Goal: Task Accomplishment & Management: Use online tool/utility

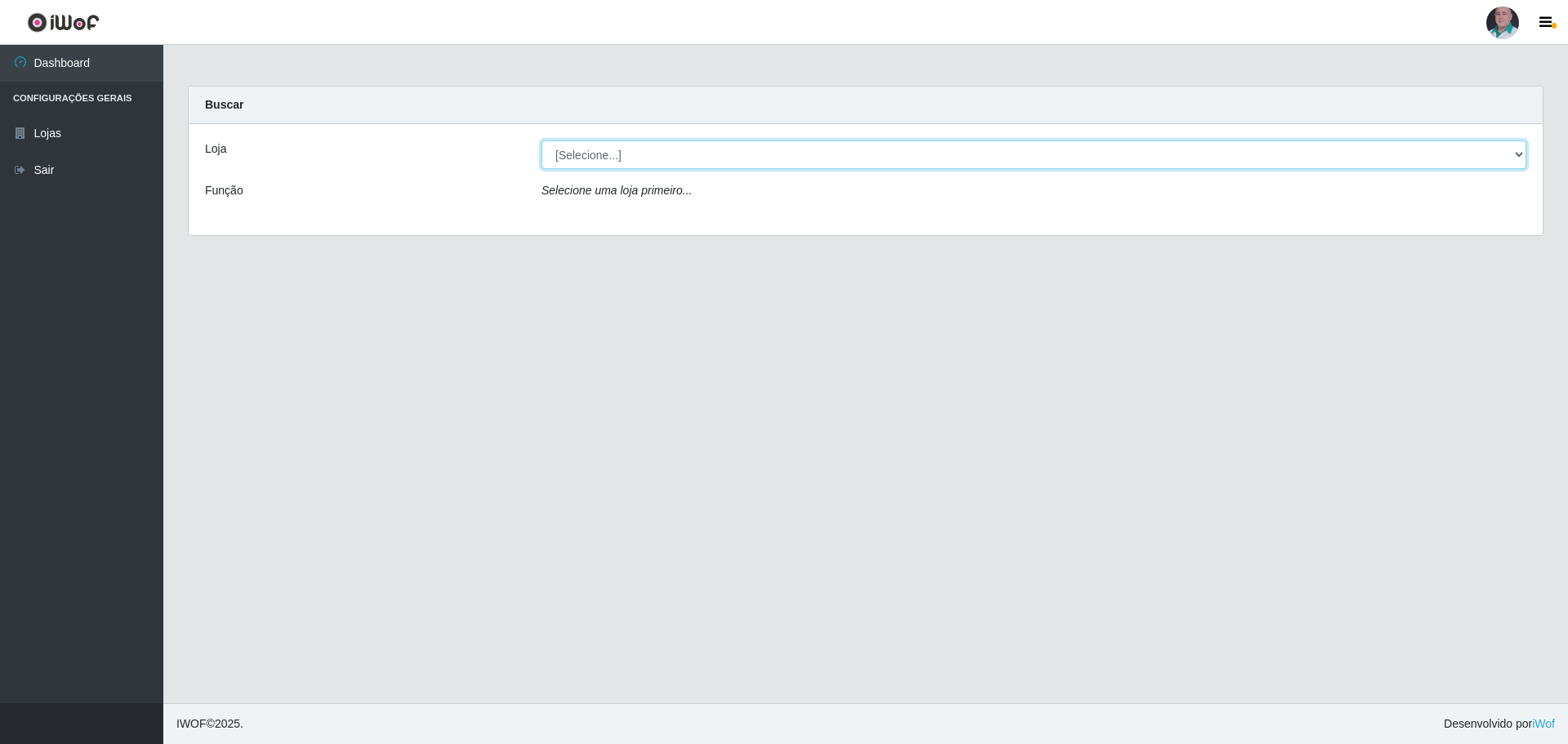
click at [628, 156] on select "[Selecione...] Mar Vermelho - Loja 05" at bounding box center [1033, 155] width 985 height 29
select select "252"
click at [541, 140] on select "[Selecione...] Mar Vermelho - Loja 05" at bounding box center [1033, 155] width 985 height 29
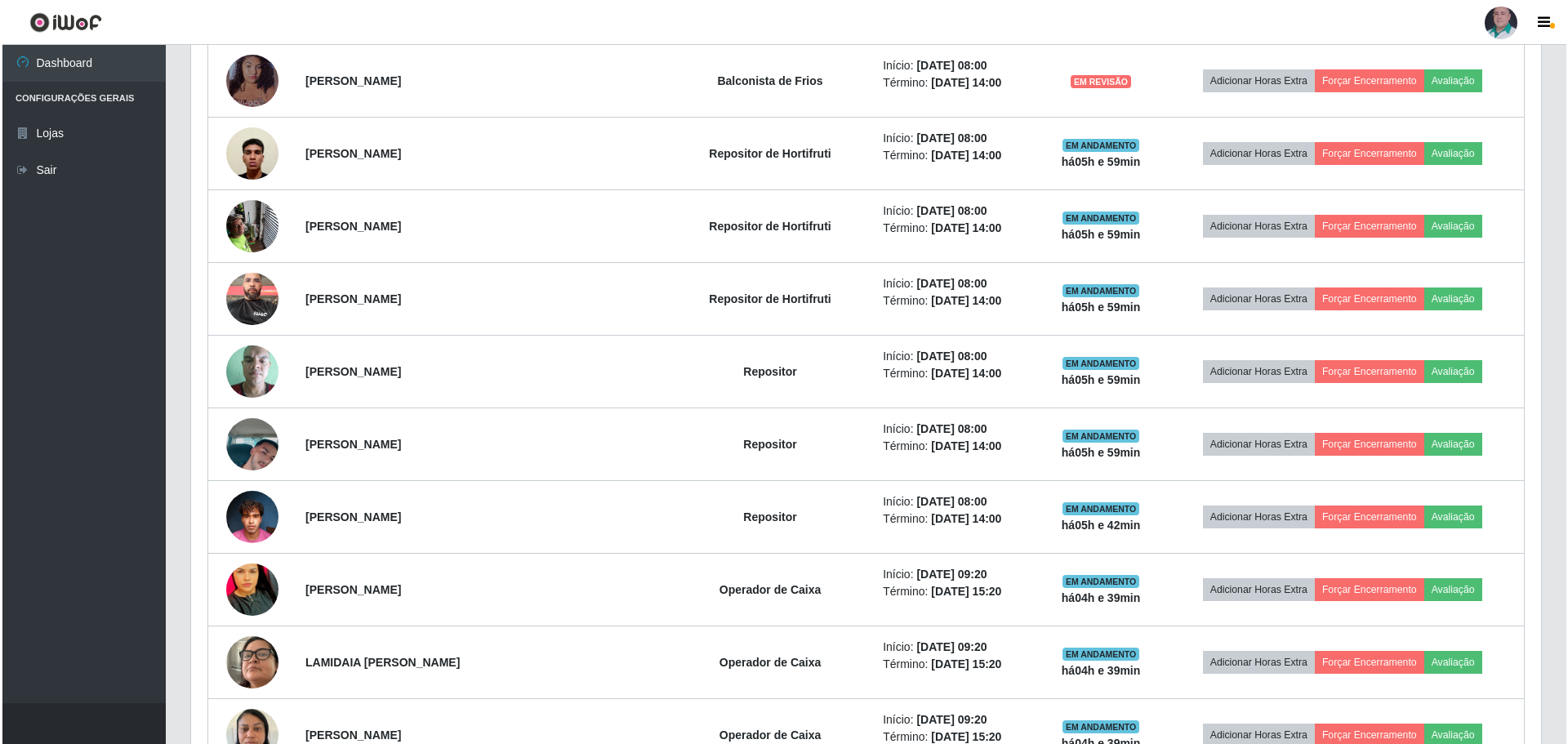
scroll to position [899, 0]
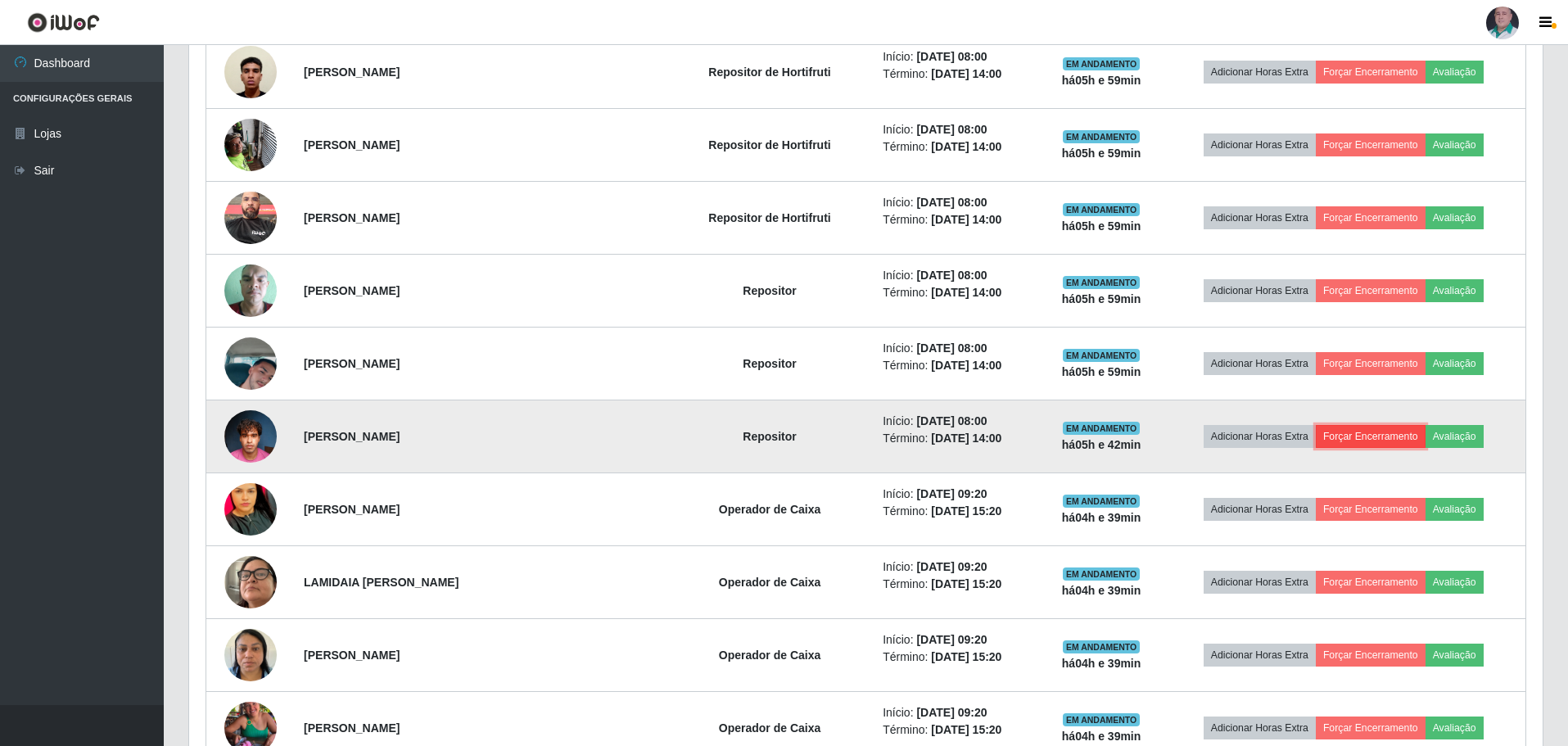
click at [1341, 433] on button "Forçar Encerramento" at bounding box center [1370, 437] width 110 height 23
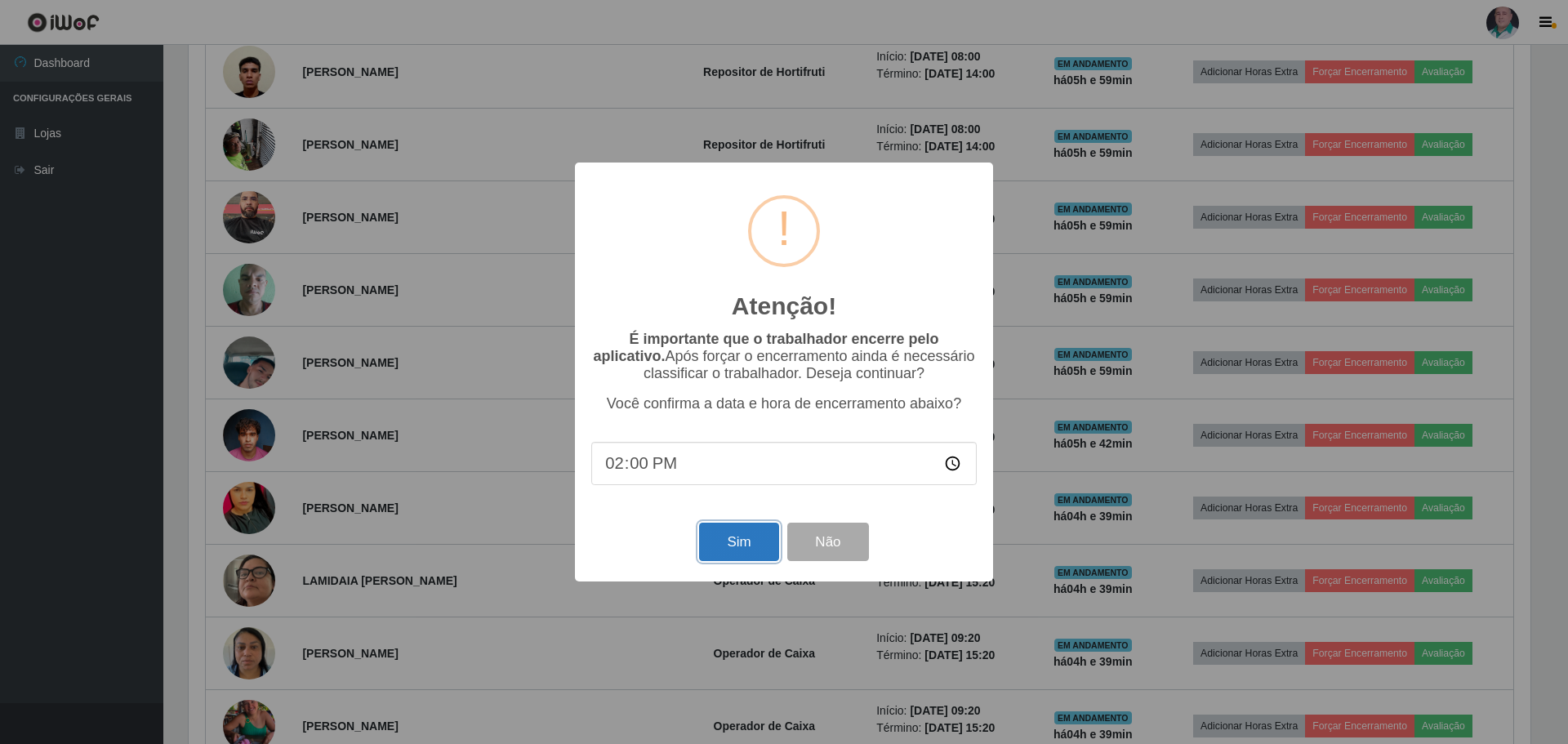
click at [728, 539] on button "Sim" at bounding box center [738, 542] width 79 height 38
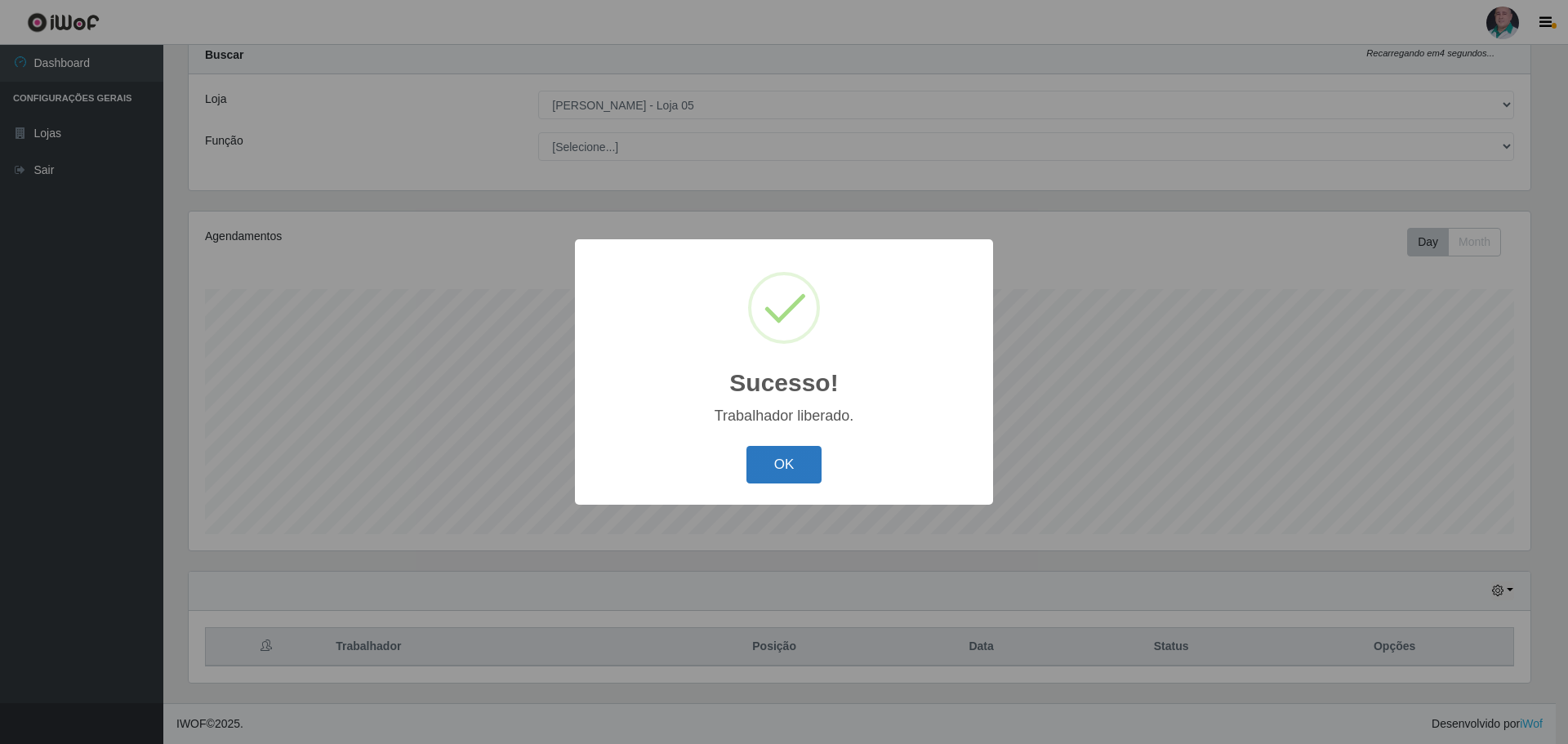
click at [768, 462] on button "OK" at bounding box center [785, 465] width 76 height 38
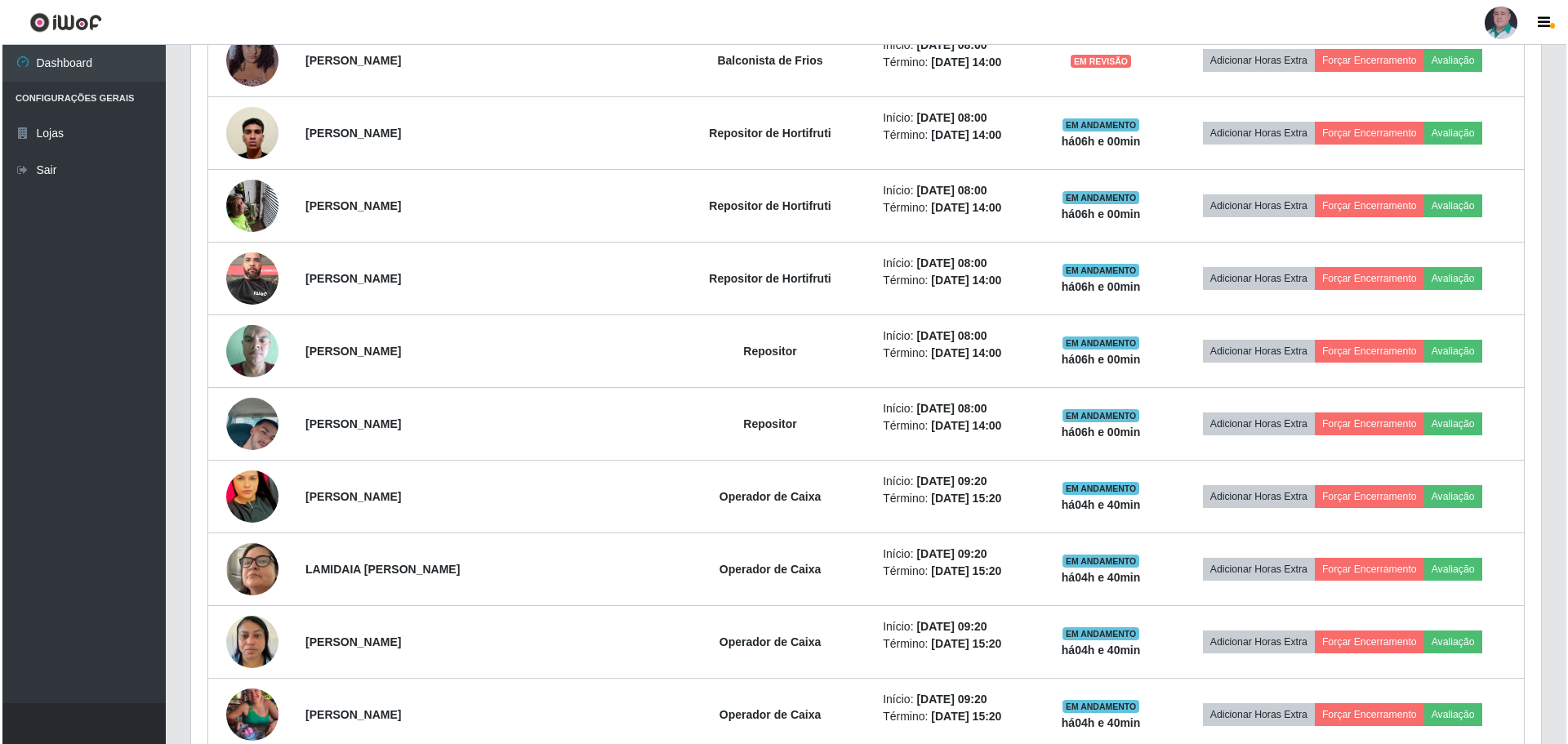
scroll to position [866, 0]
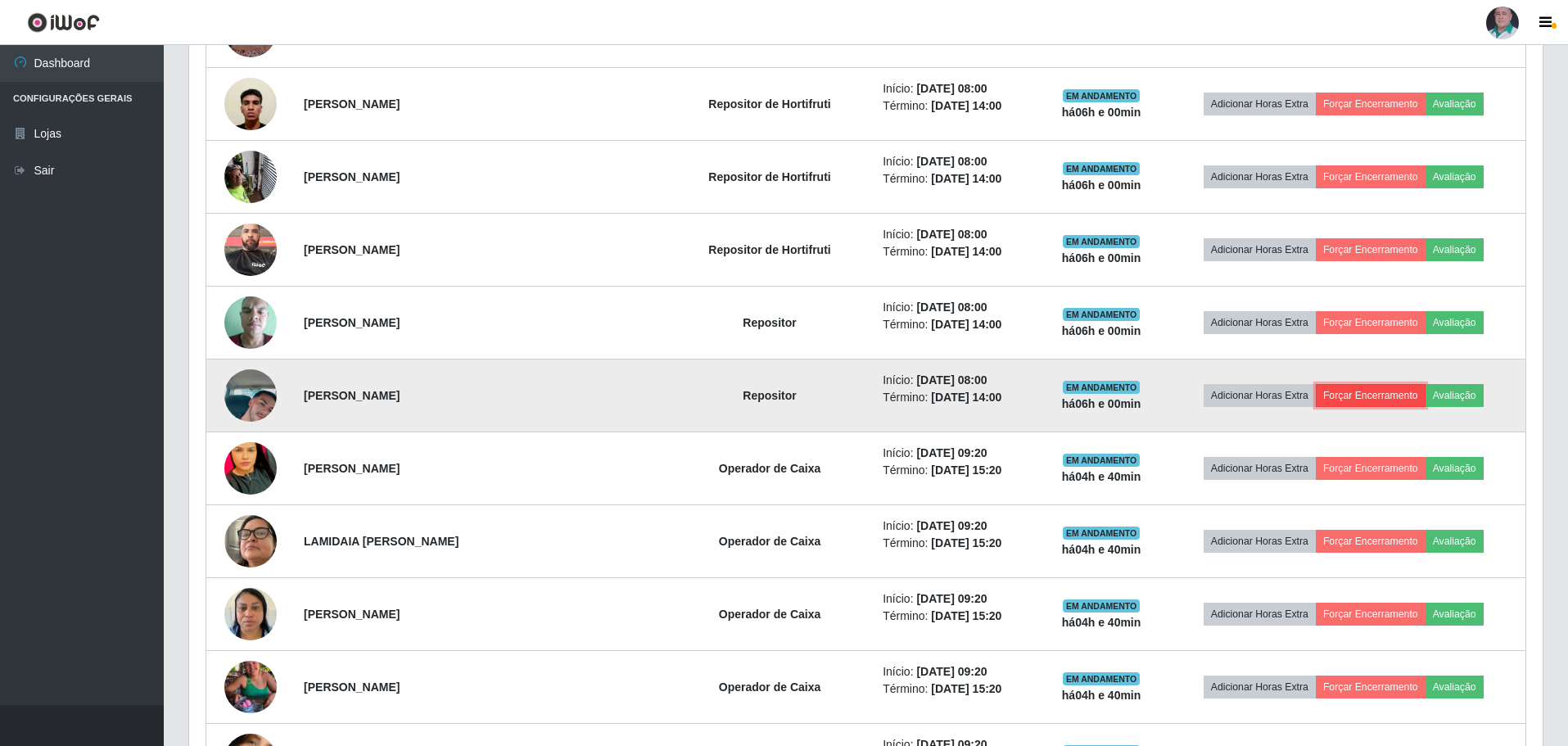
click at [1334, 393] on button "Forçar Encerramento" at bounding box center [1370, 396] width 110 height 23
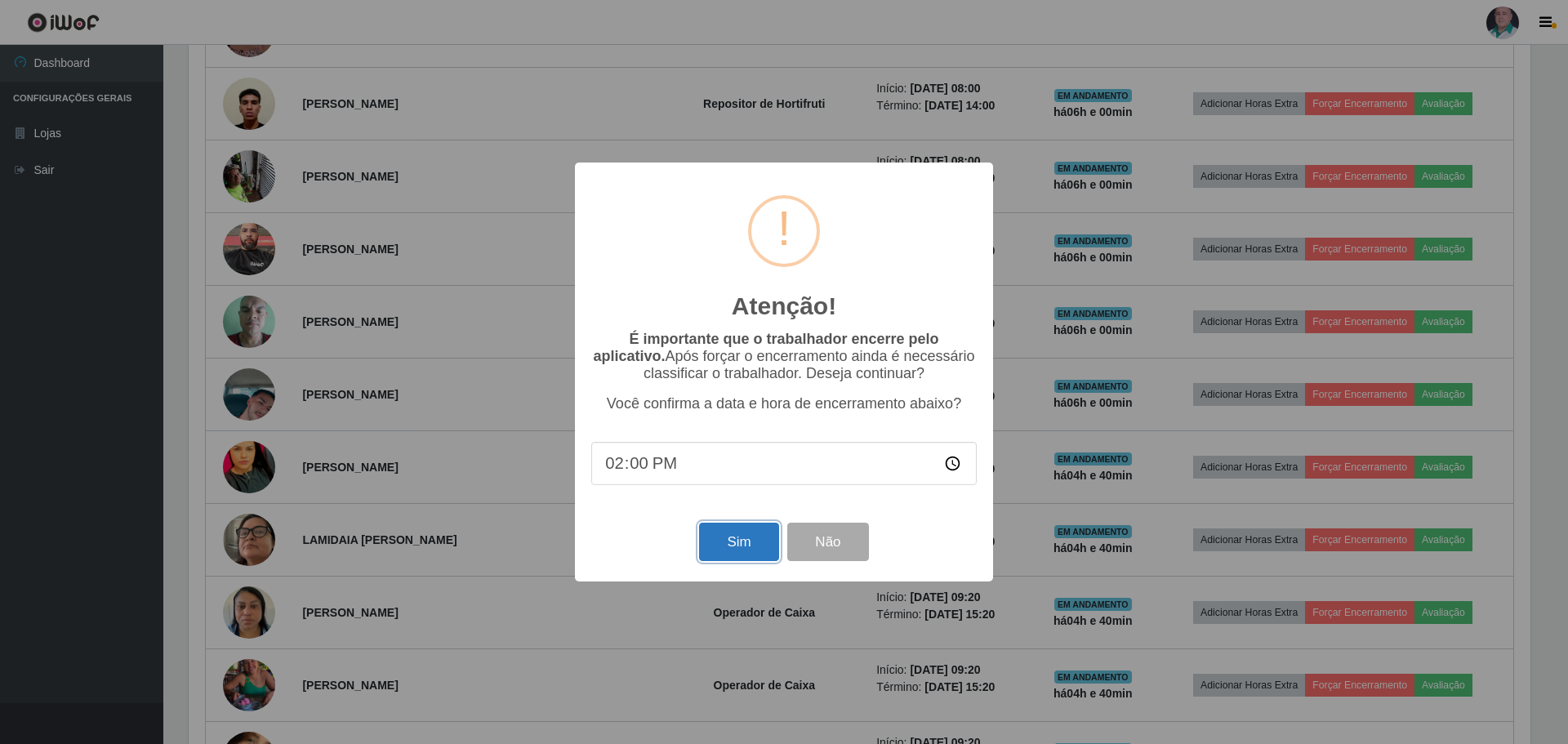
click at [728, 539] on button "Sim" at bounding box center [738, 542] width 79 height 38
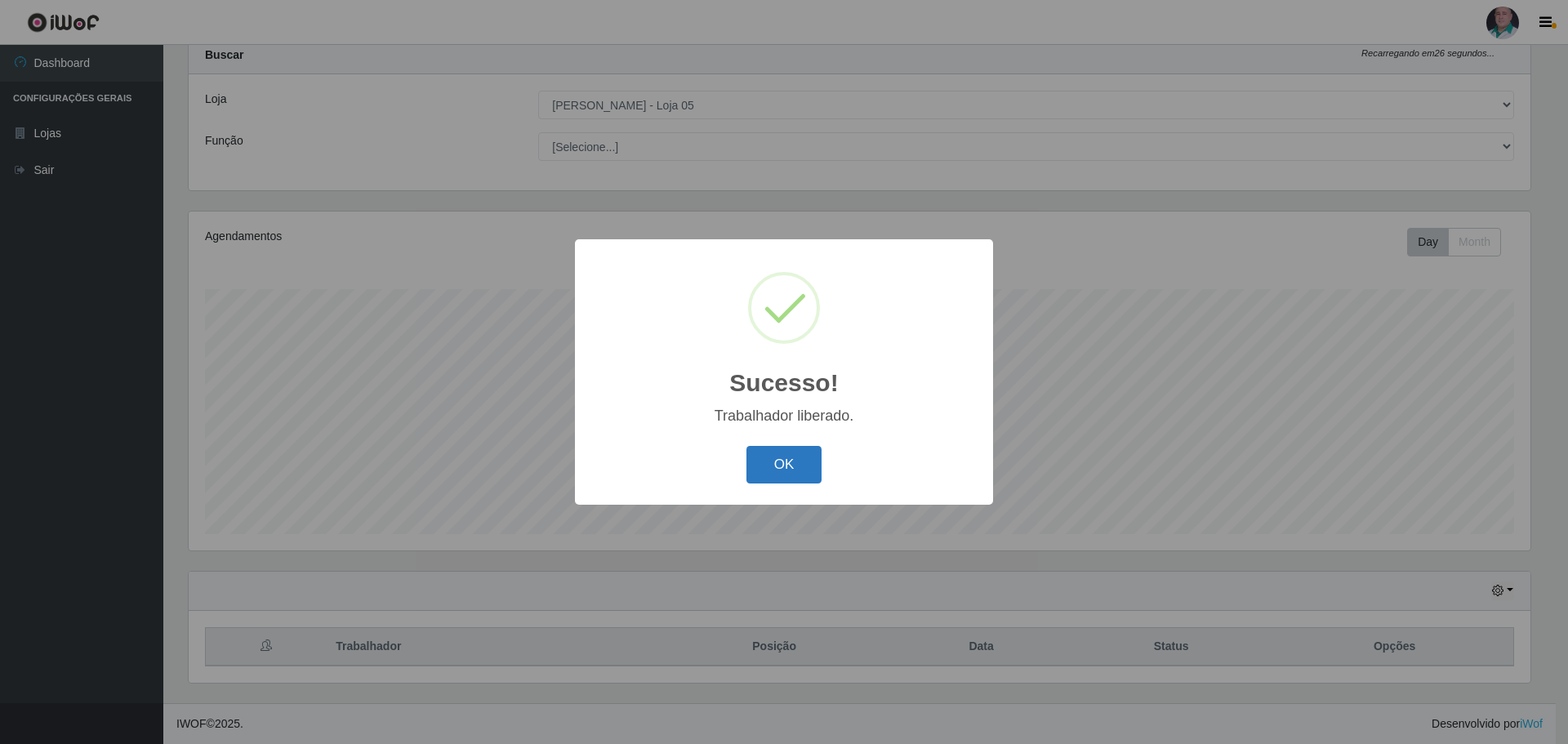
click at [770, 467] on button "OK" at bounding box center [785, 465] width 76 height 38
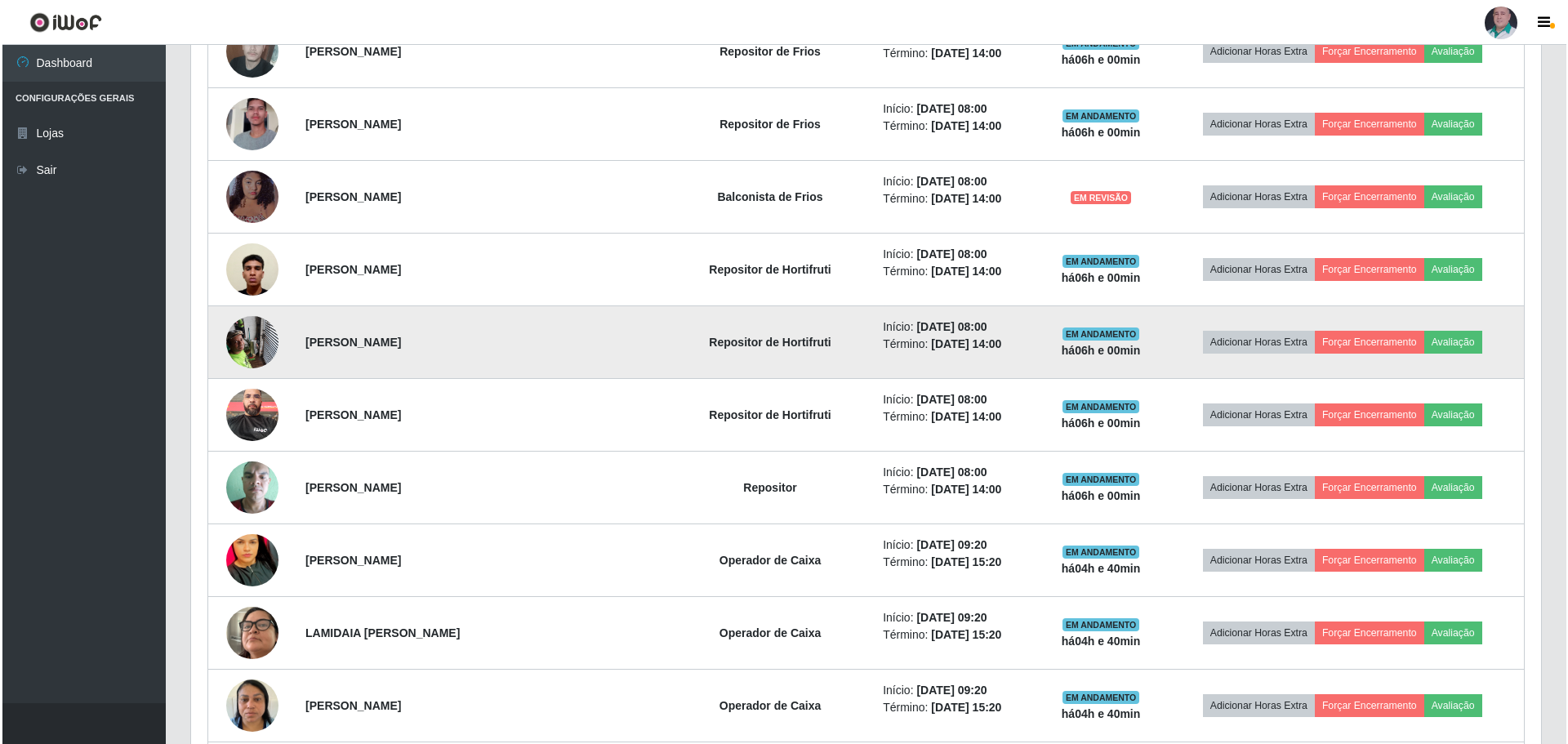
scroll to position [703, 0]
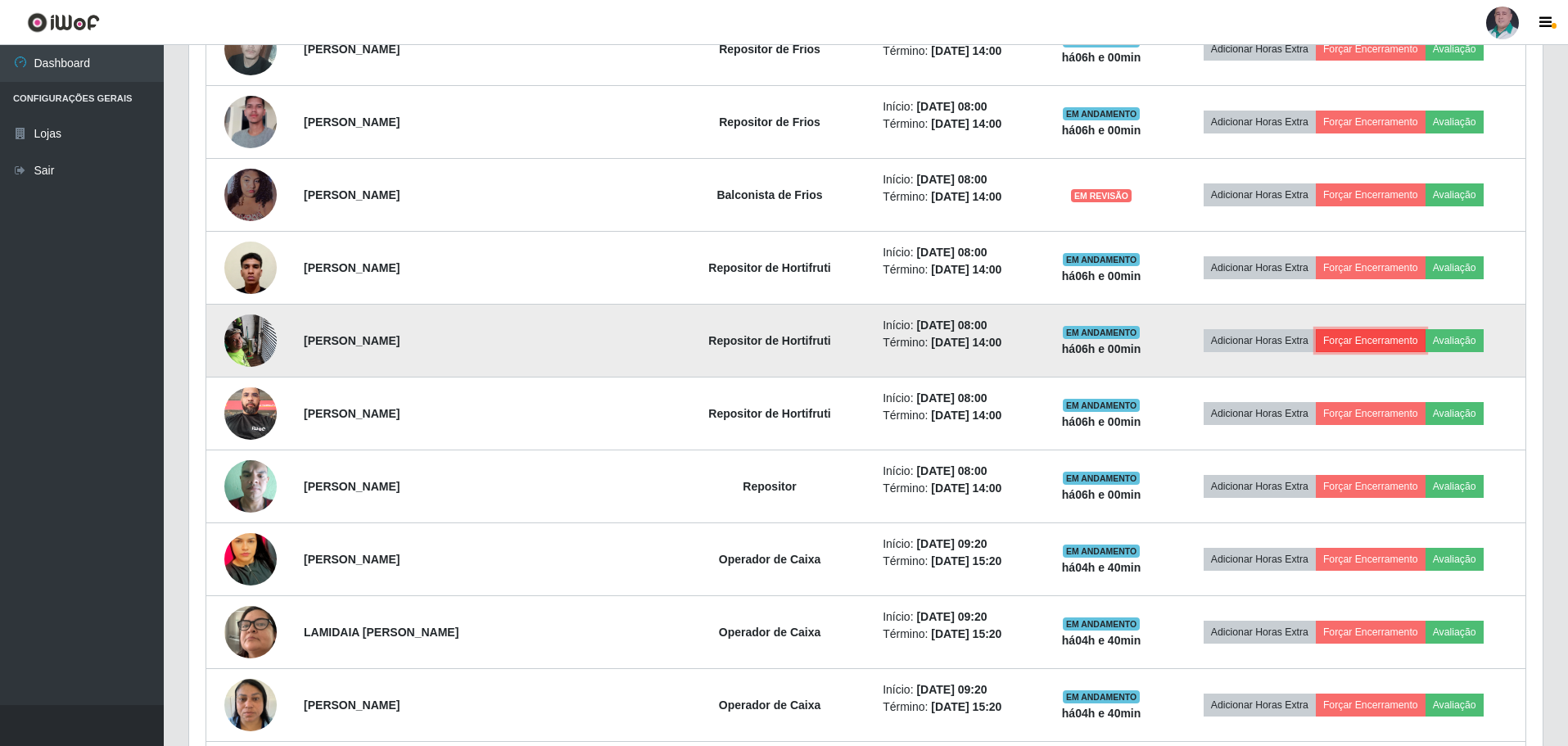
click at [1394, 336] on button "Forçar Encerramento" at bounding box center [1370, 341] width 110 height 23
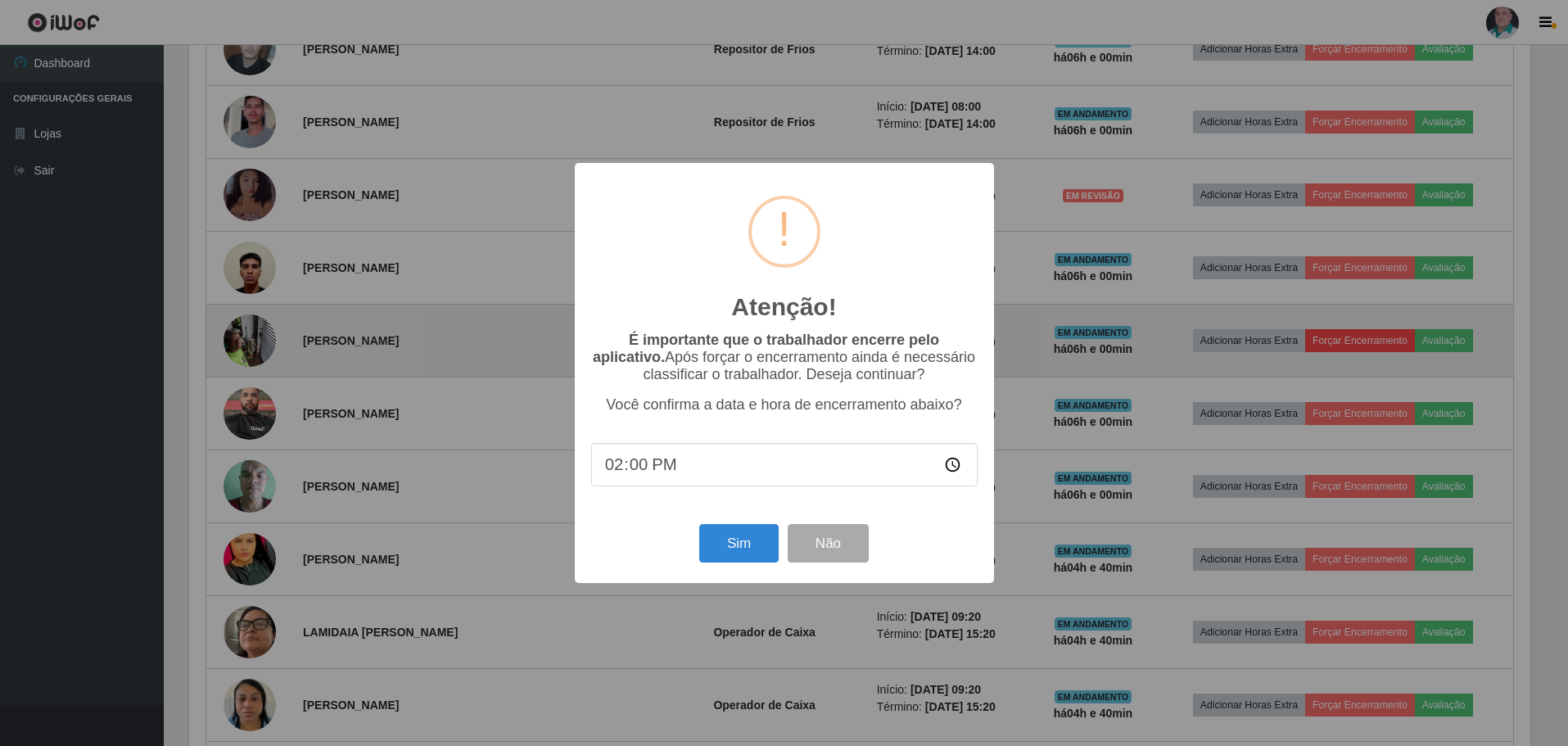
scroll to position [340, 1345]
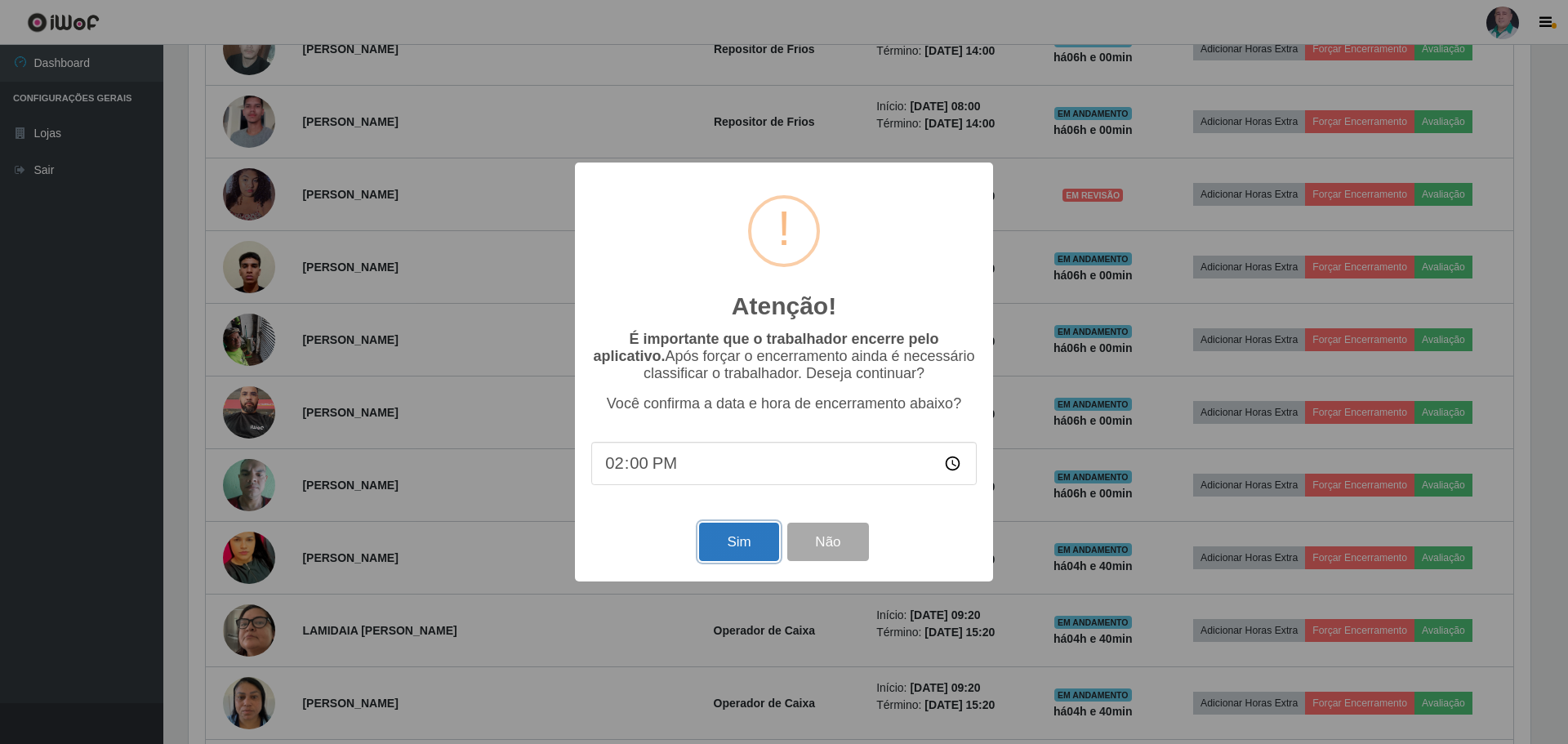
click at [738, 551] on button "Sim" at bounding box center [738, 542] width 79 height 38
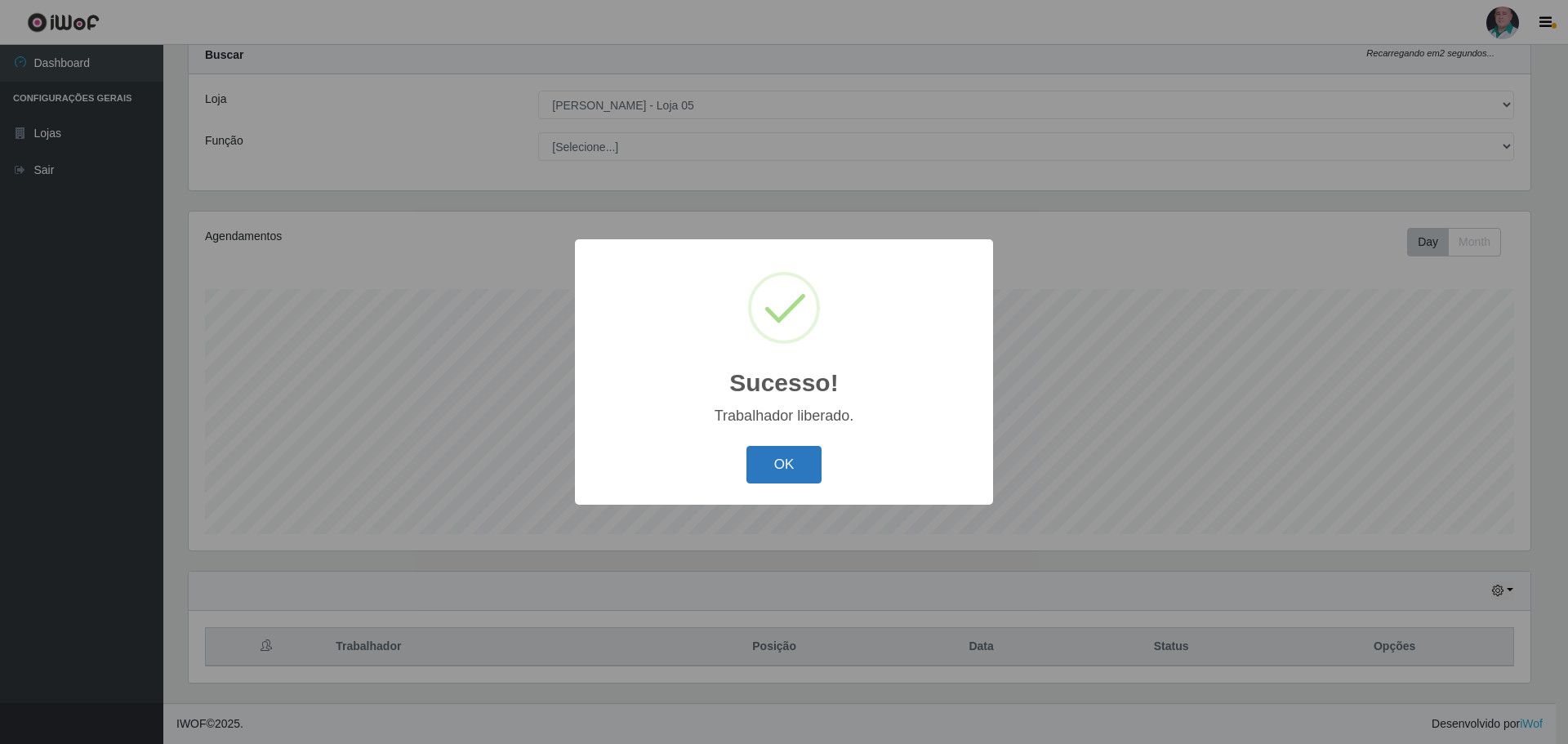
click at [797, 461] on button "OK" at bounding box center [785, 465] width 76 height 38
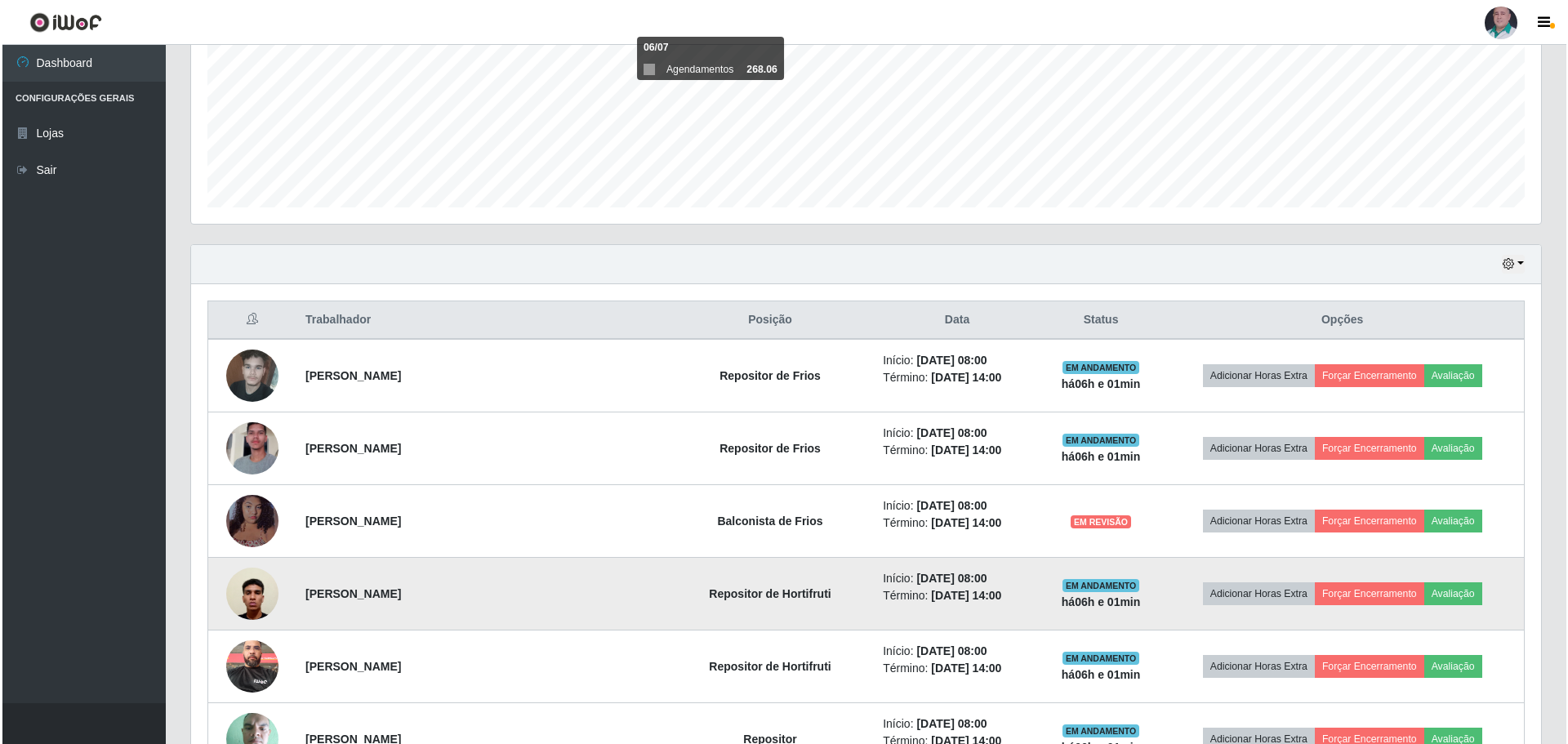
scroll to position [458, 0]
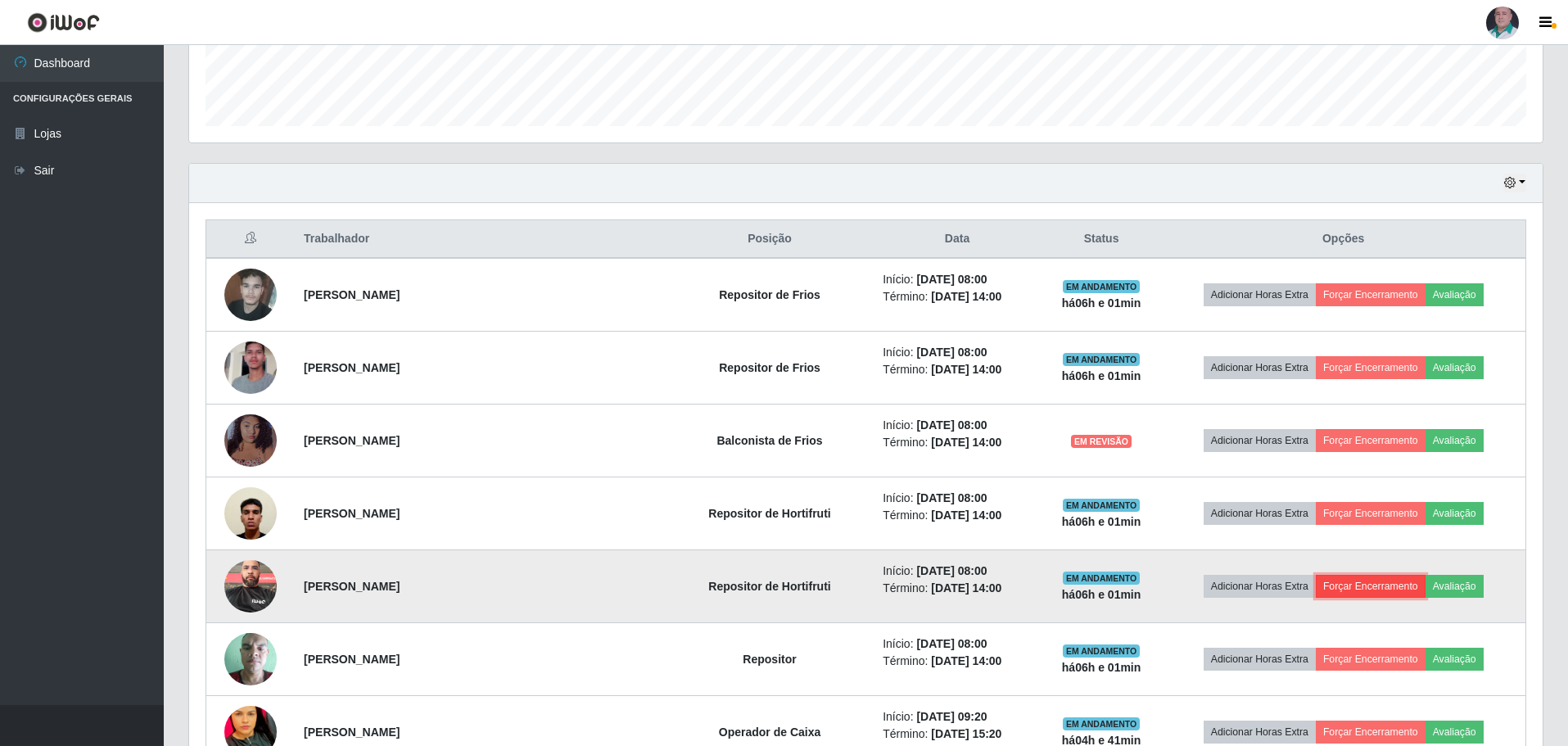
click at [1361, 584] on button "Forçar Encerramento" at bounding box center [1370, 586] width 110 height 23
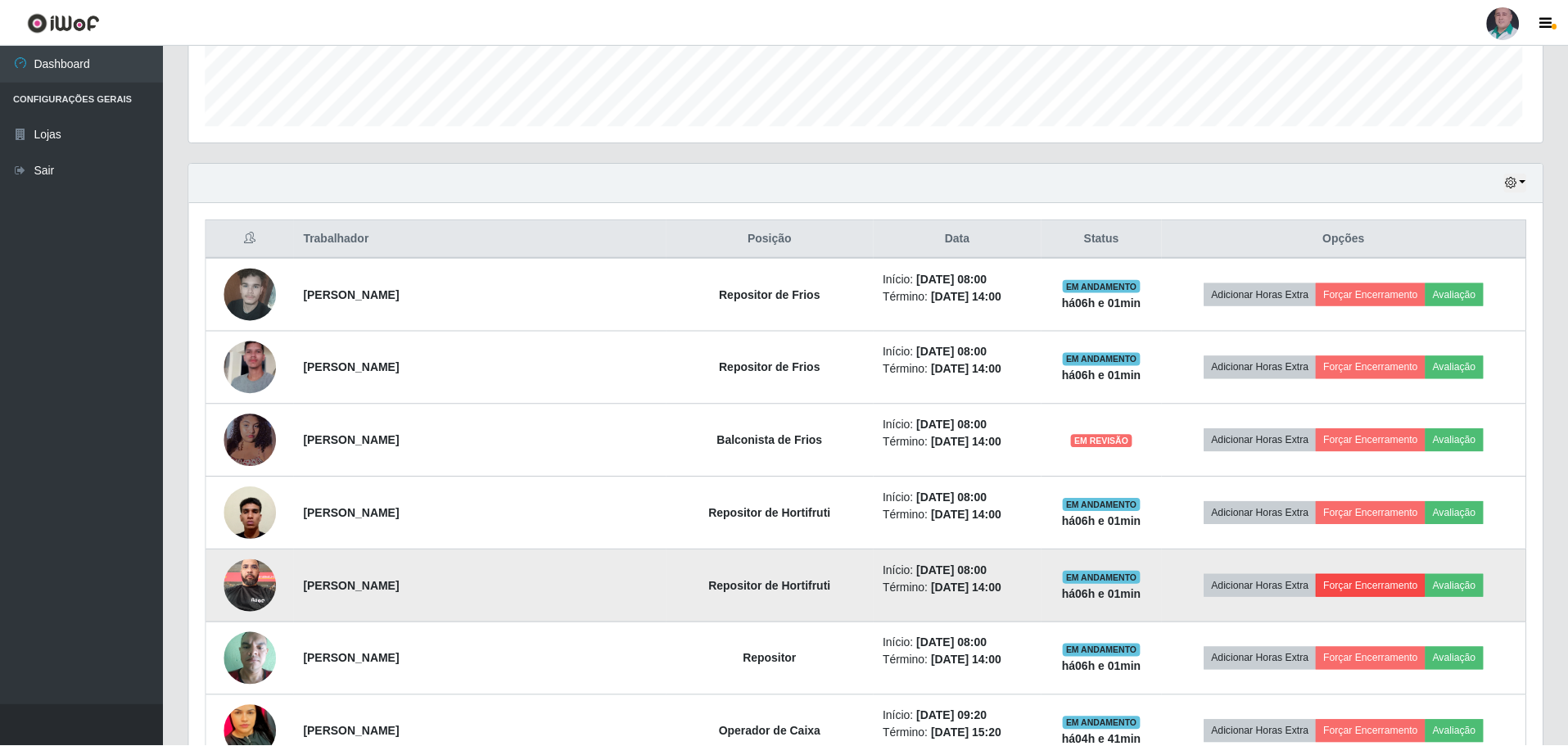
scroll to position [340, 1345]
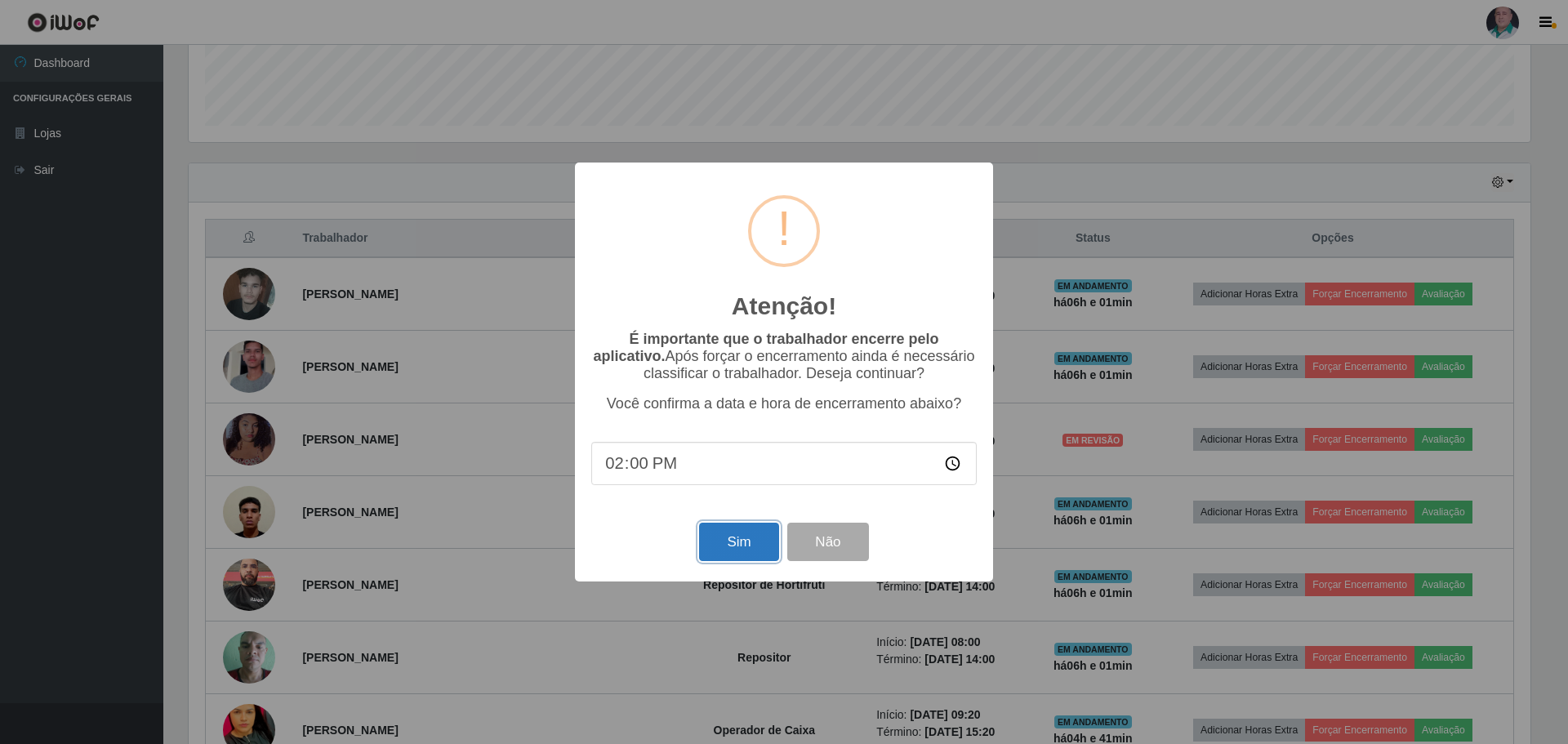
click at [764, 551] on button "Sim" at bounding box center [738, 542] width 79 height 38
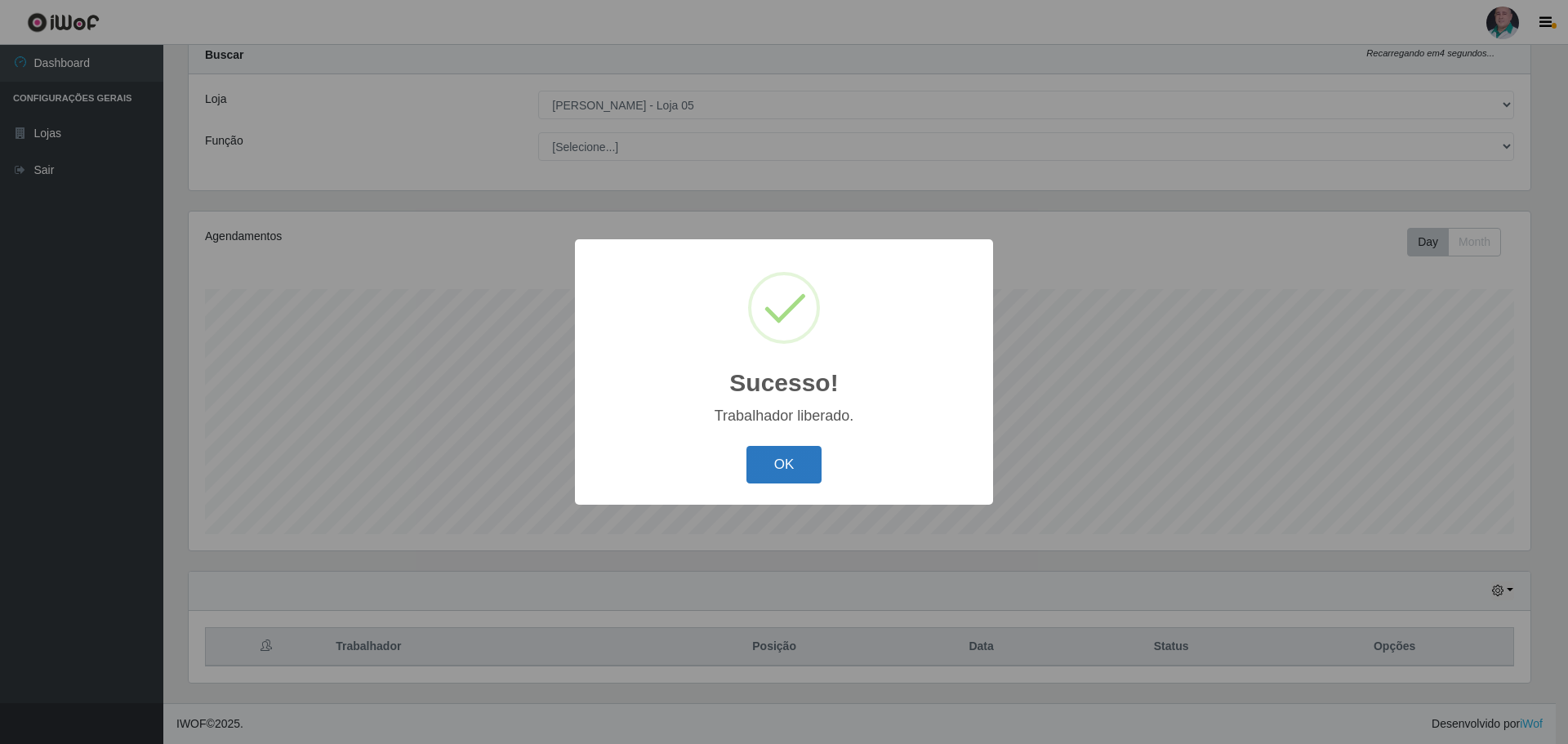
click at [769, 469] on button "OK" at bounding box center [785, 465] width 76 height 38
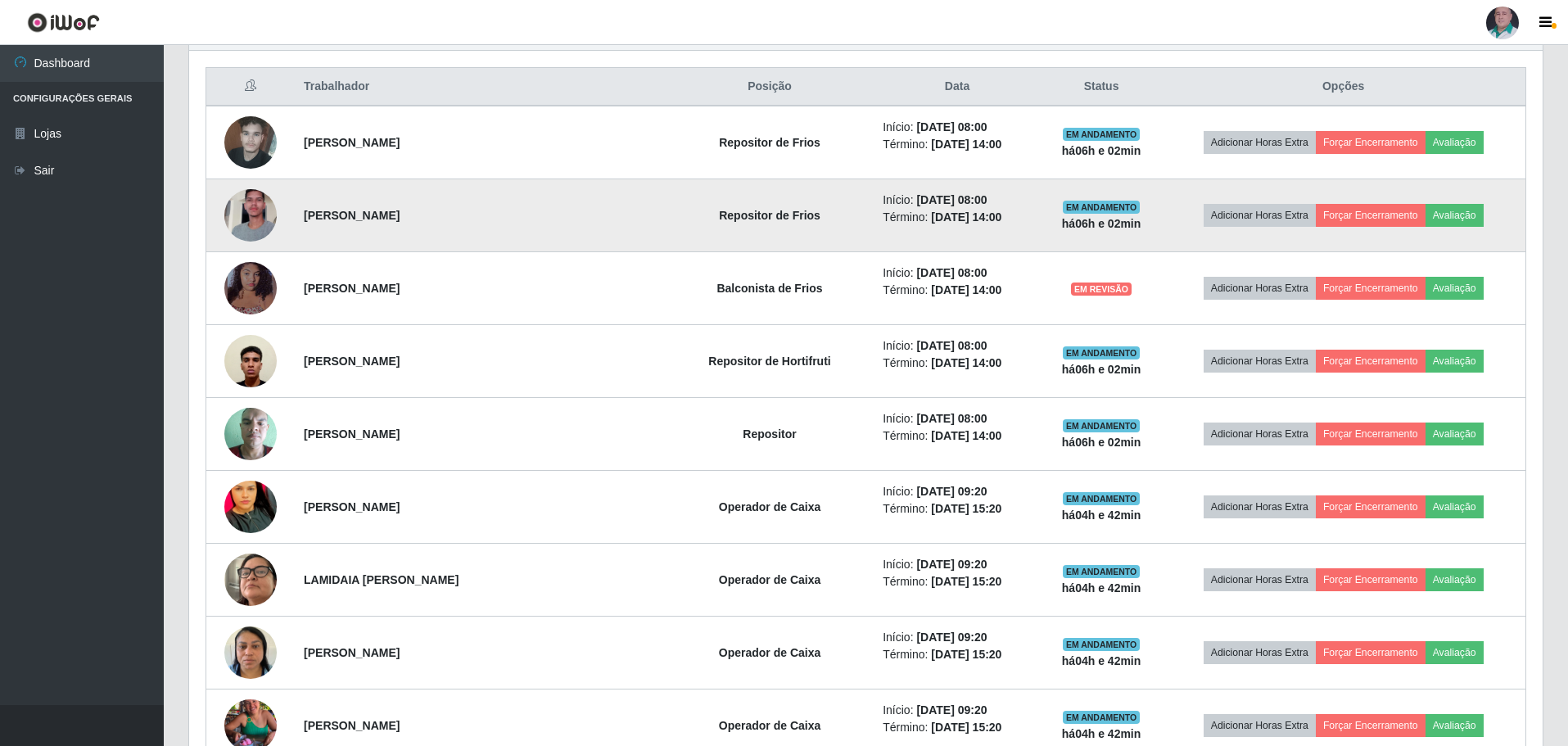
scroll to position [623, 0]
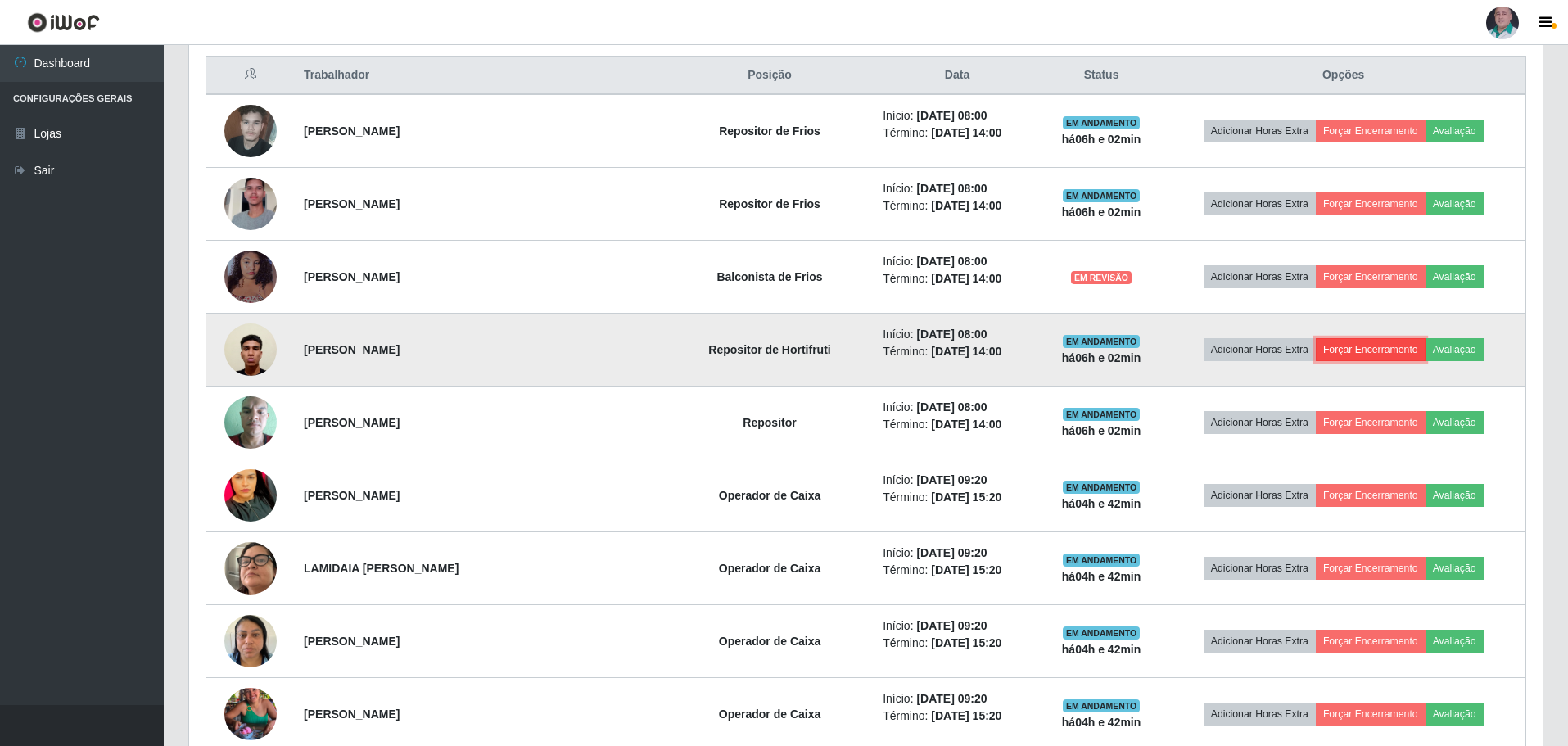
click at [1342, 344] on button "Forçar Encerramento" at bounding box center [1370, 350] width 110 height 23
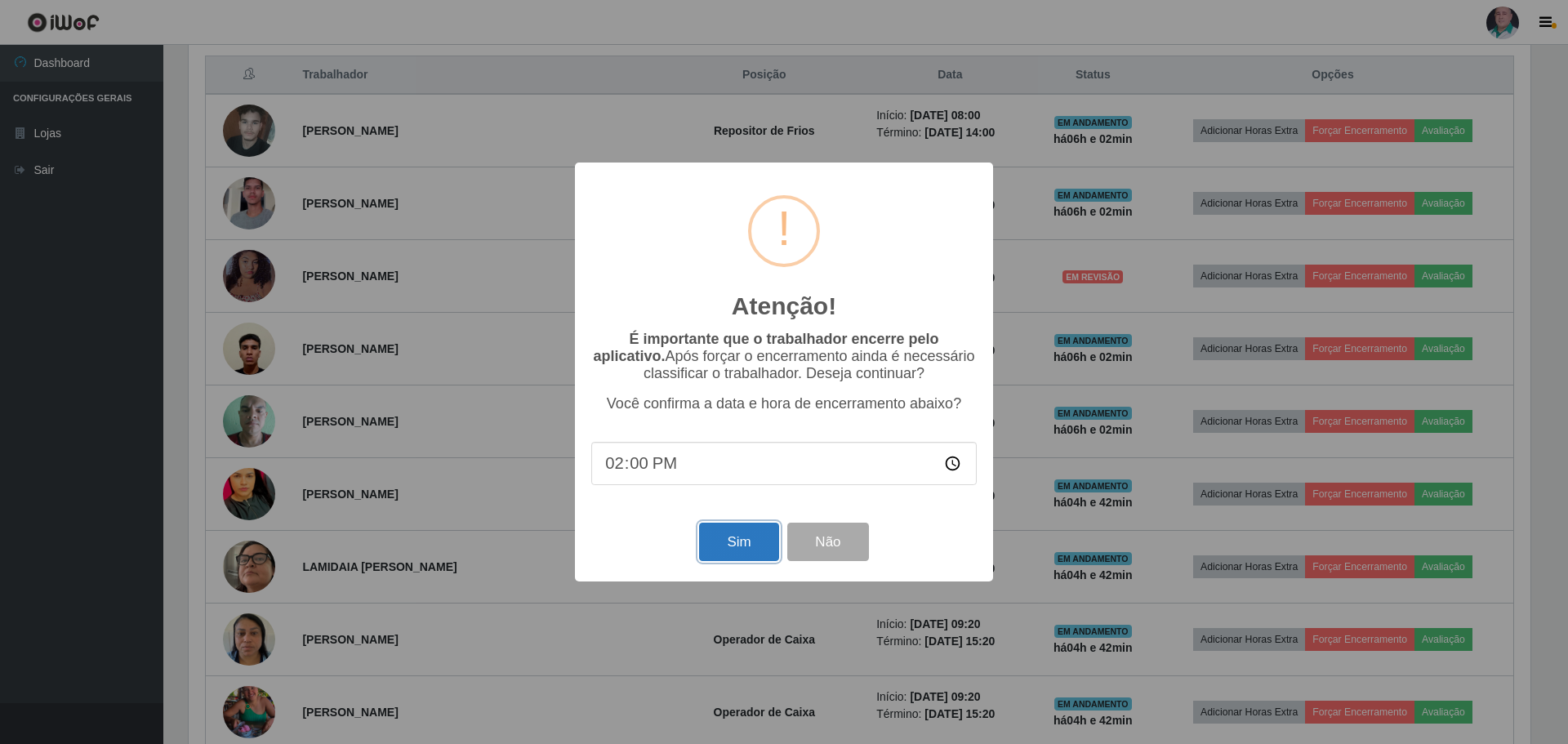
click at [746, 550] on button "Sim" at bounding box center [738, 542] width 79 height 38
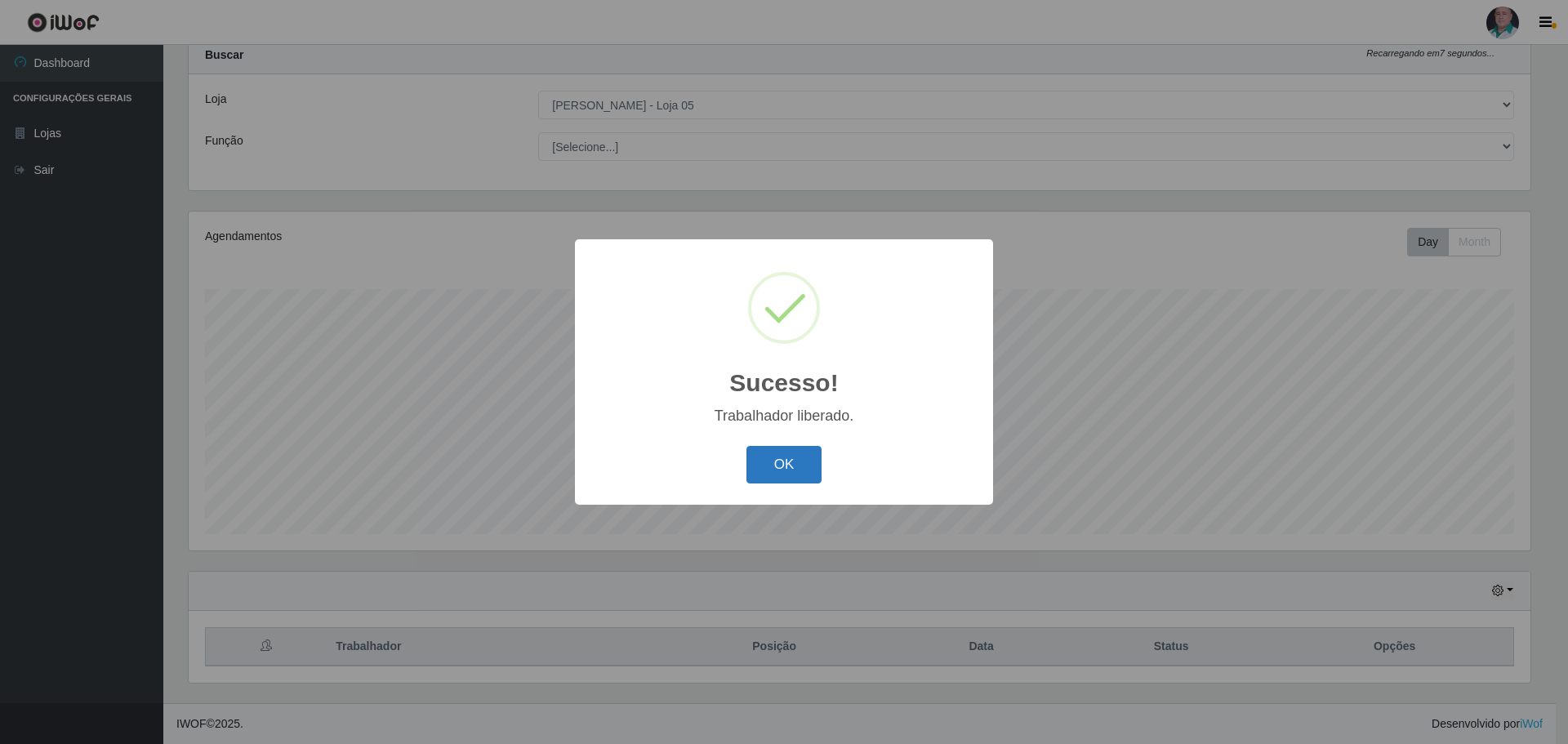
click at [803, 477] on button "OK" at bounding box center [785, 465] width 76 height 38
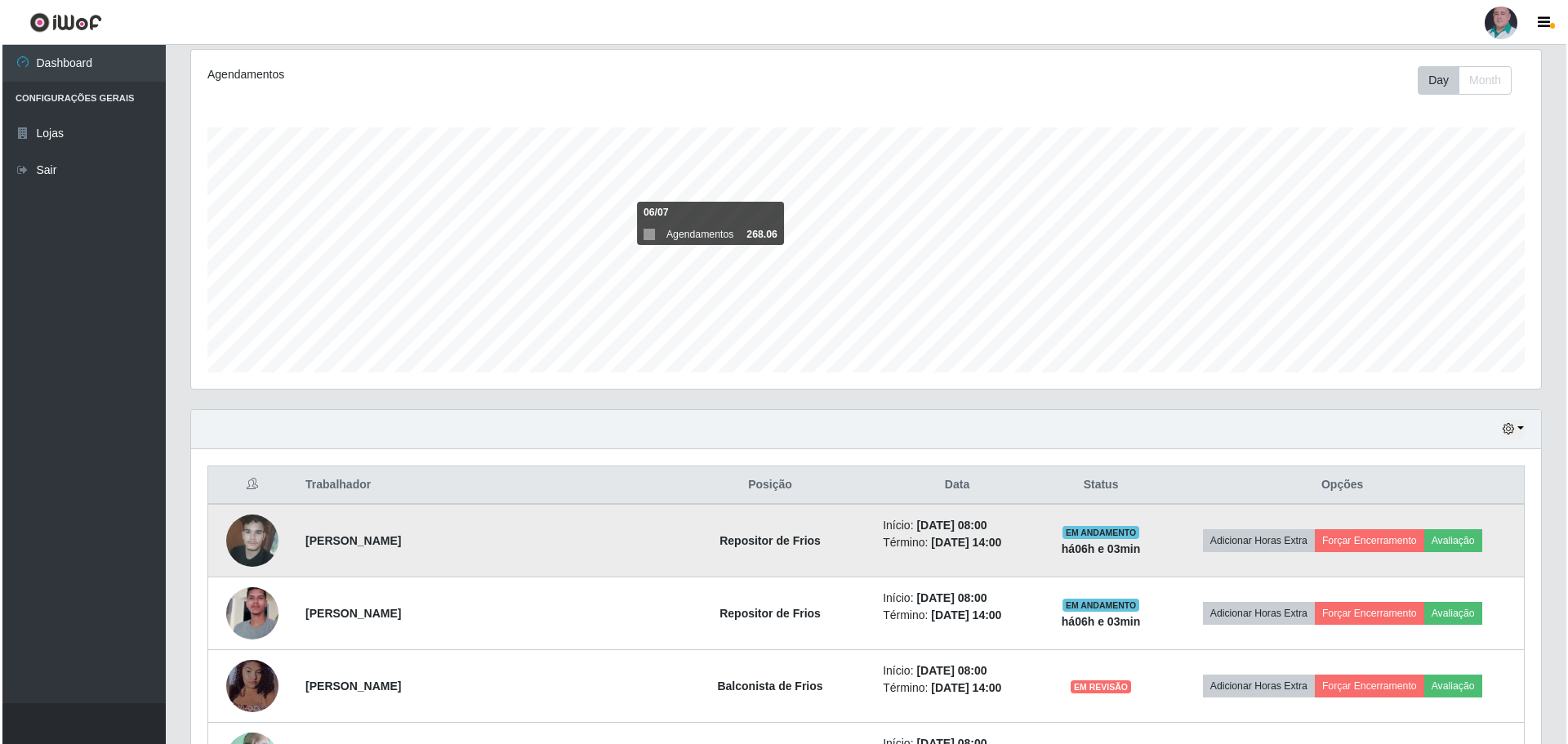
scroll to position [213, 0]
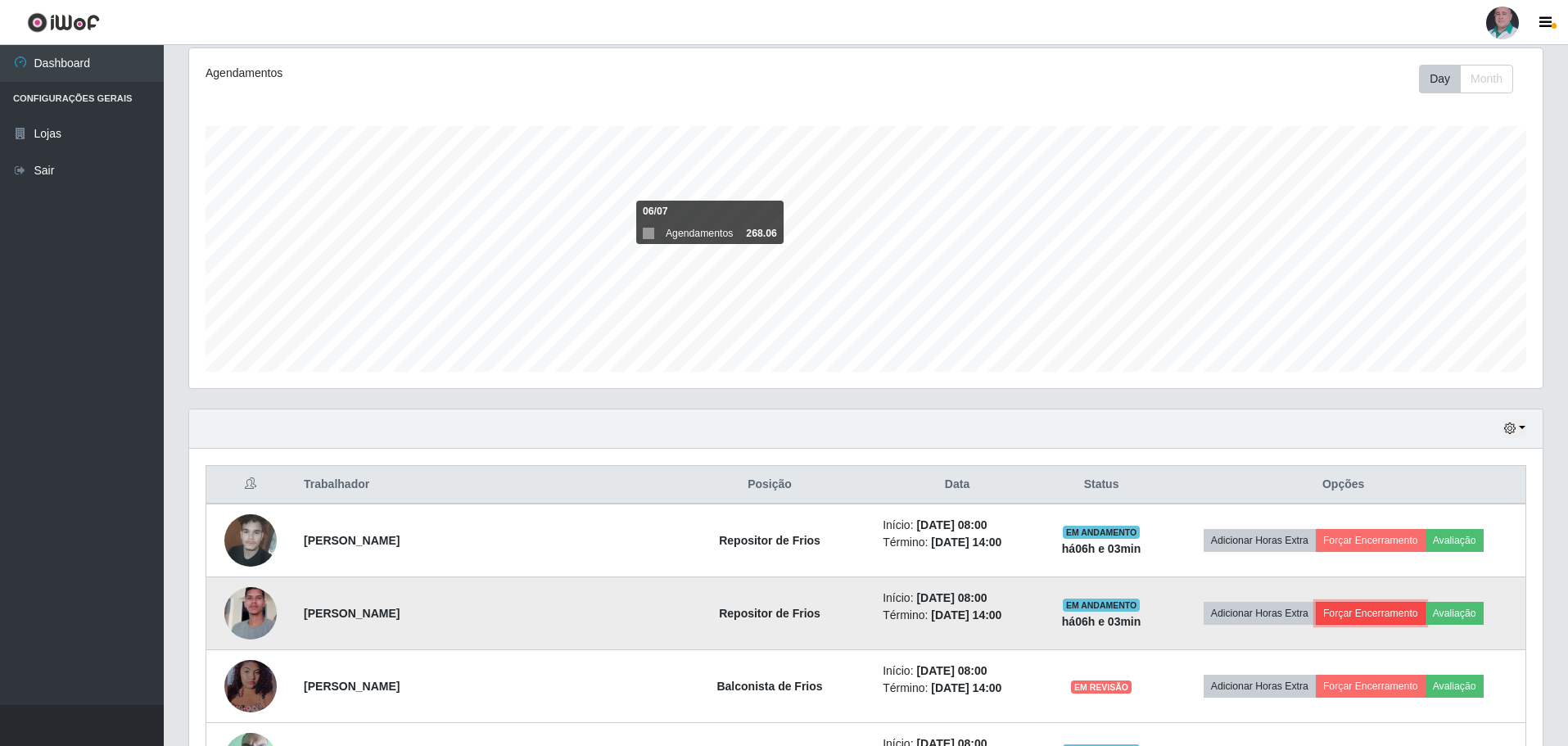
click at [1363, 618] on button "Forçar Encerramento" at bounding box center [1370, 614] width 110 height 23
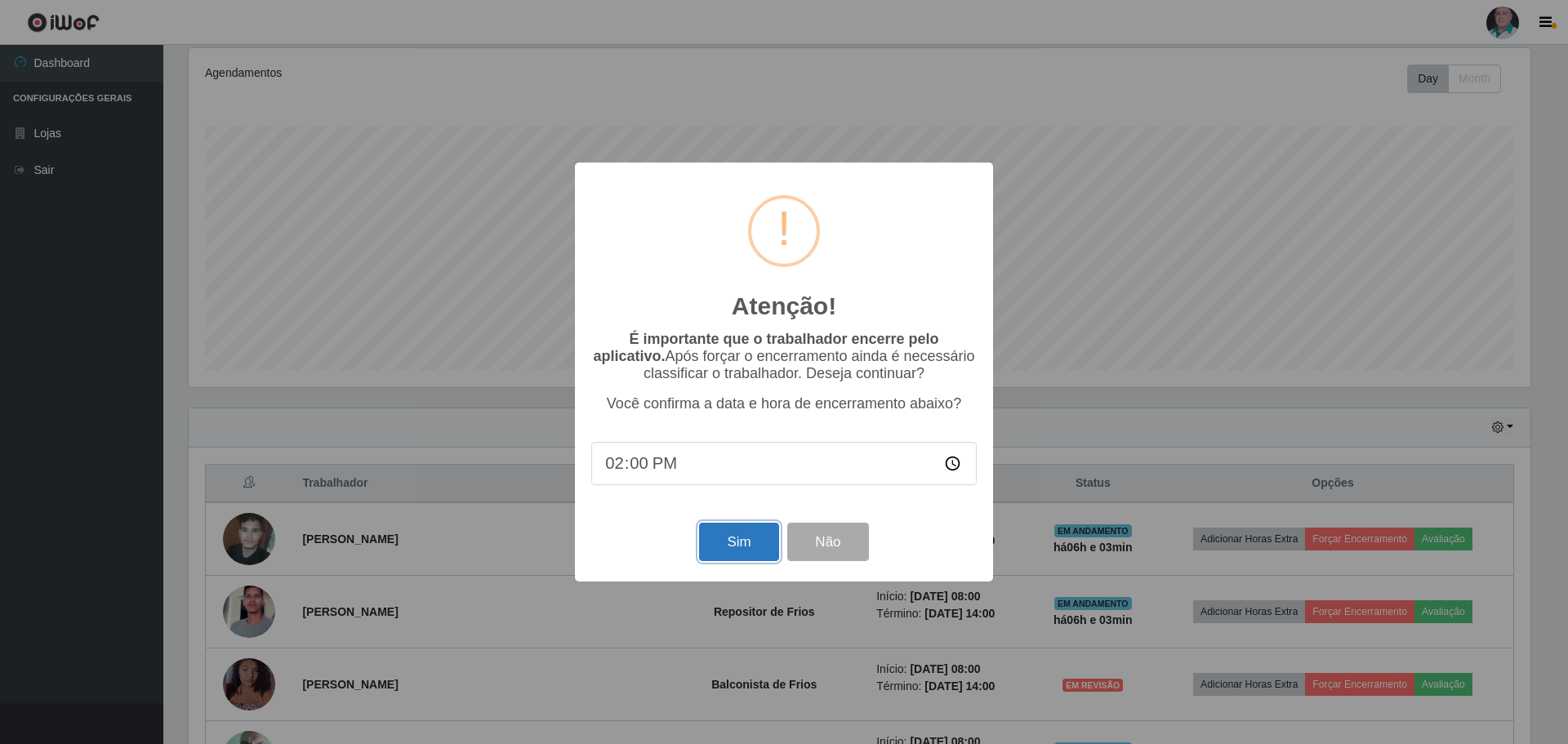
click at [730, 551] on button "Sim" at bounding box center [738, 542] width 79 height 38
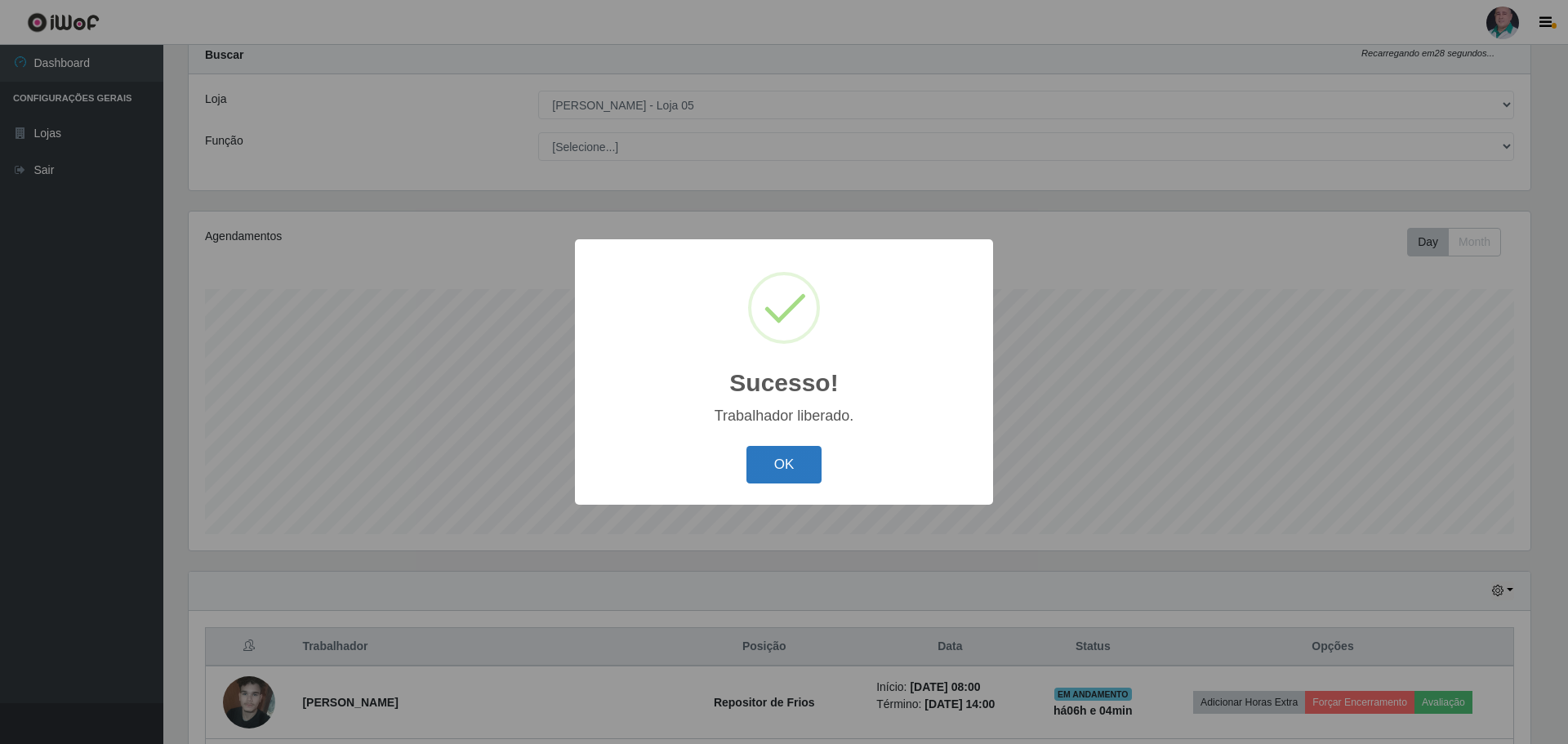
click at [793, 470] on button "OK" at bounding box center [785, 465] width 76 height 38
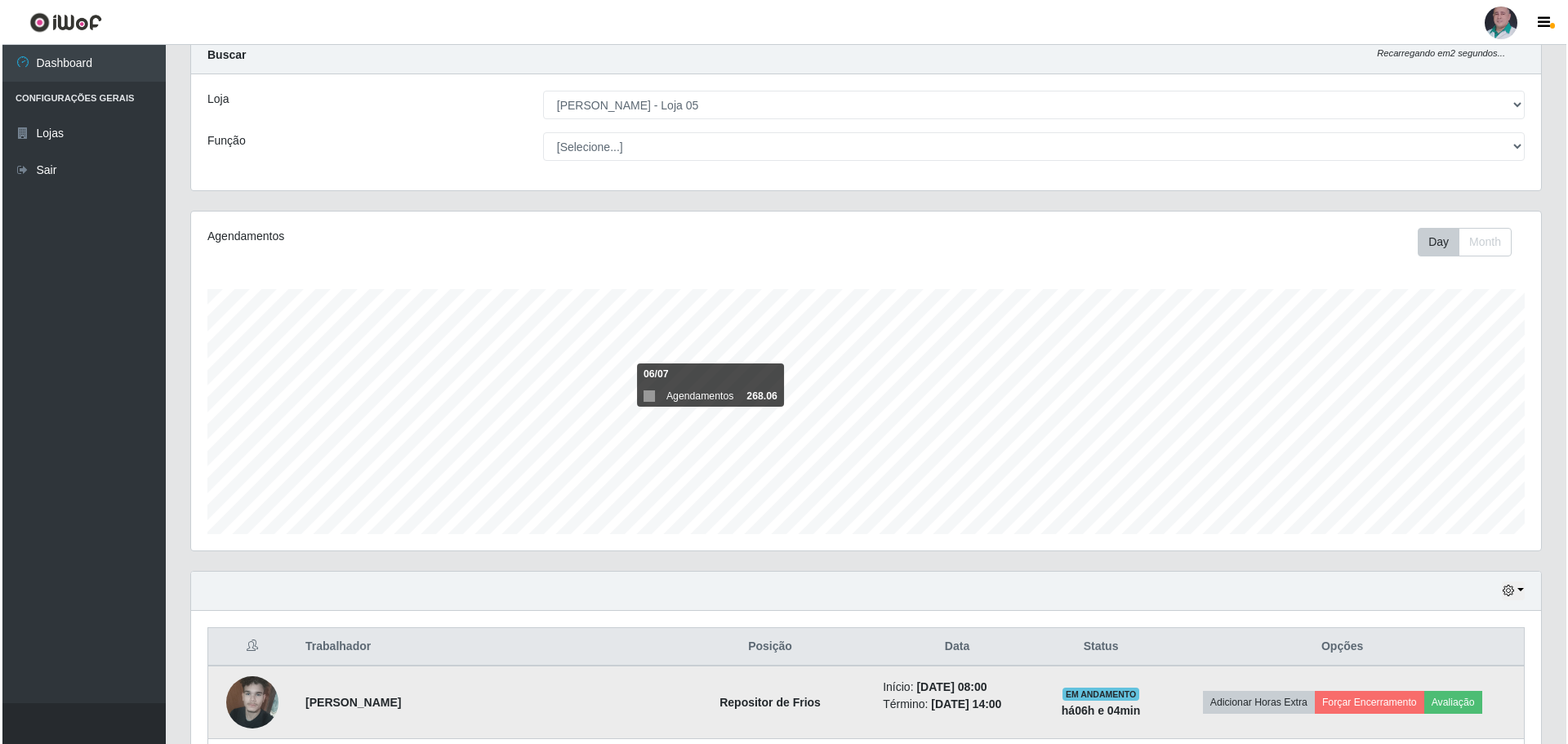
scroll to position [132, 0]
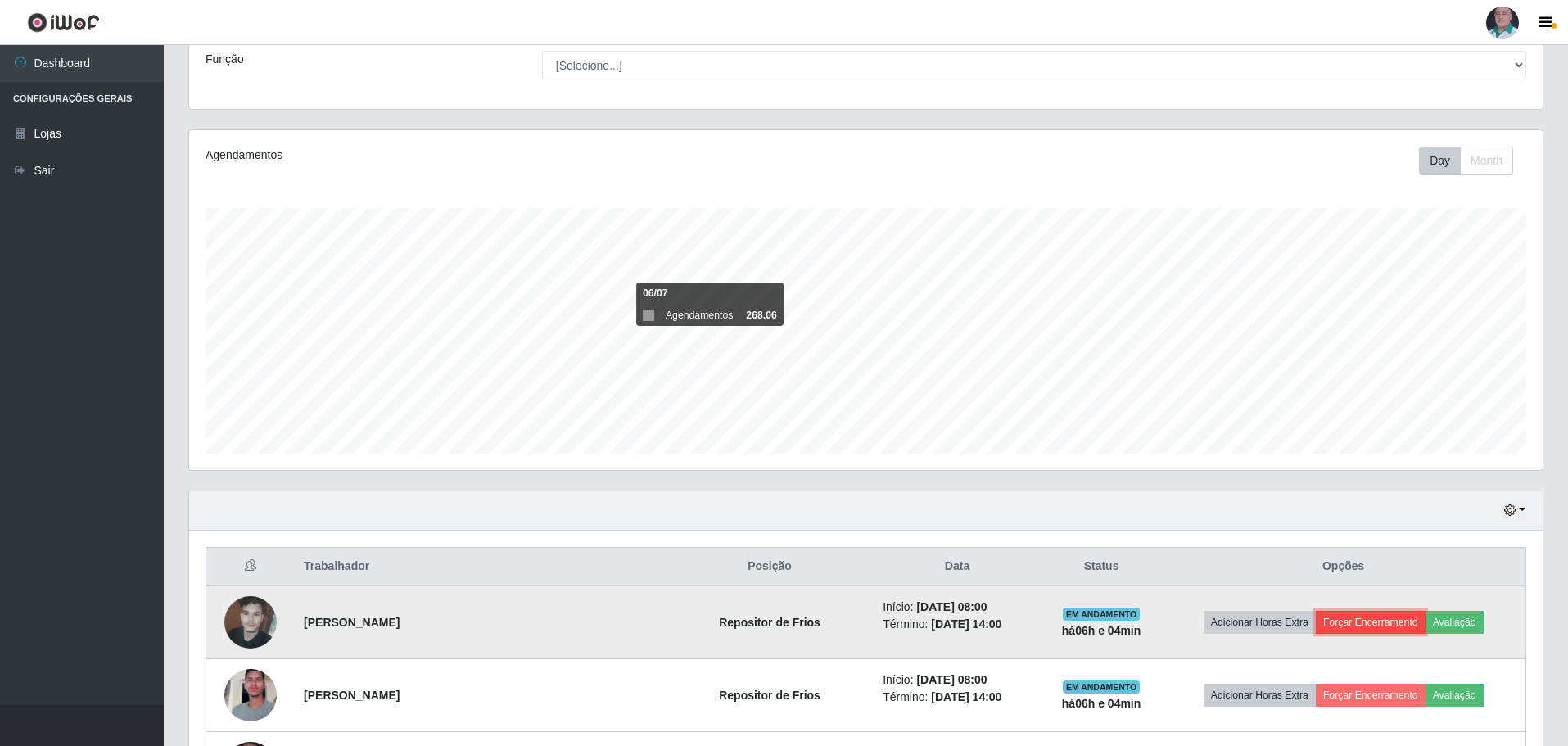
click at [1346, 620] on button "Forçar Encerramento" at bounding box center [1370, 622] width 110 height 23
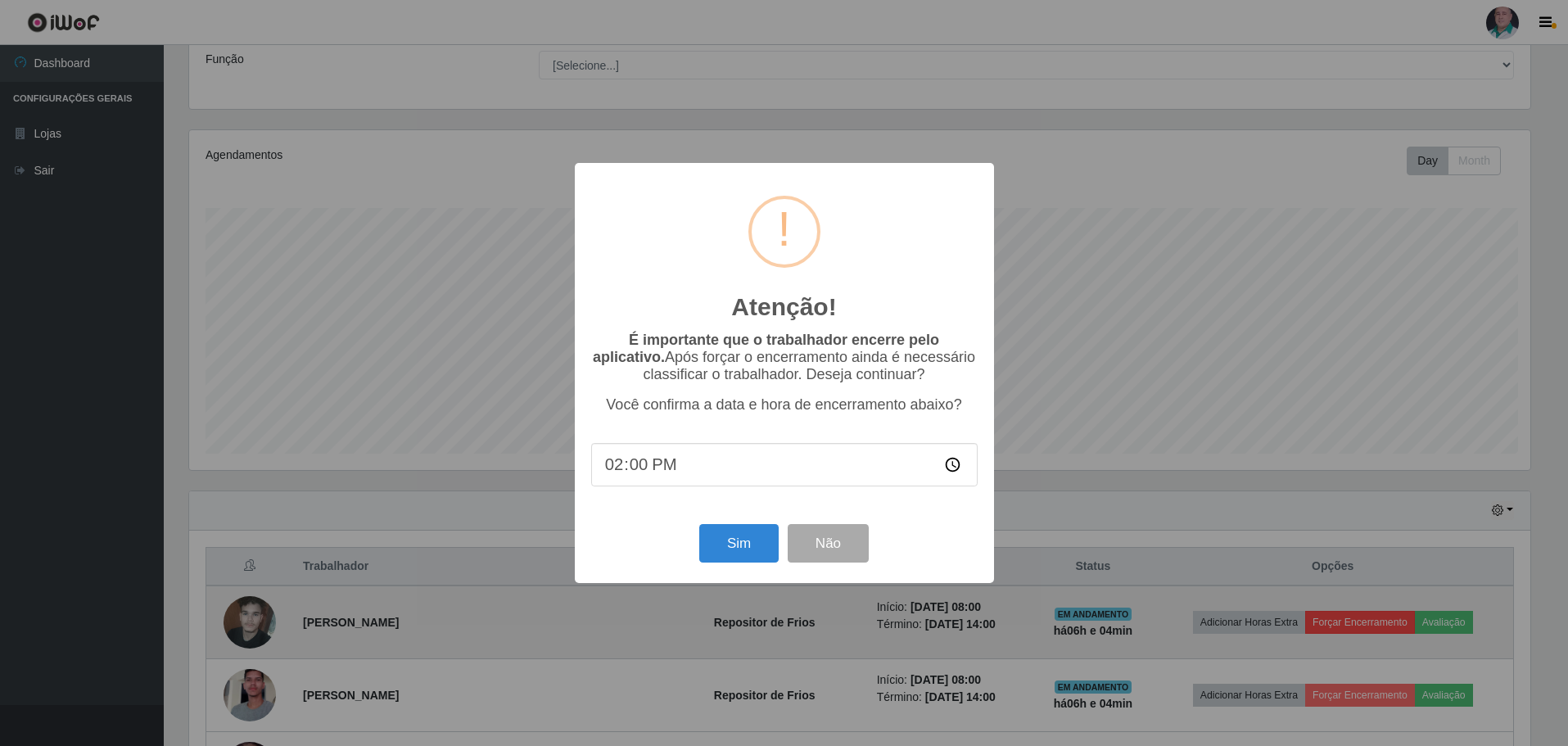
scroll to position [340, 1345]
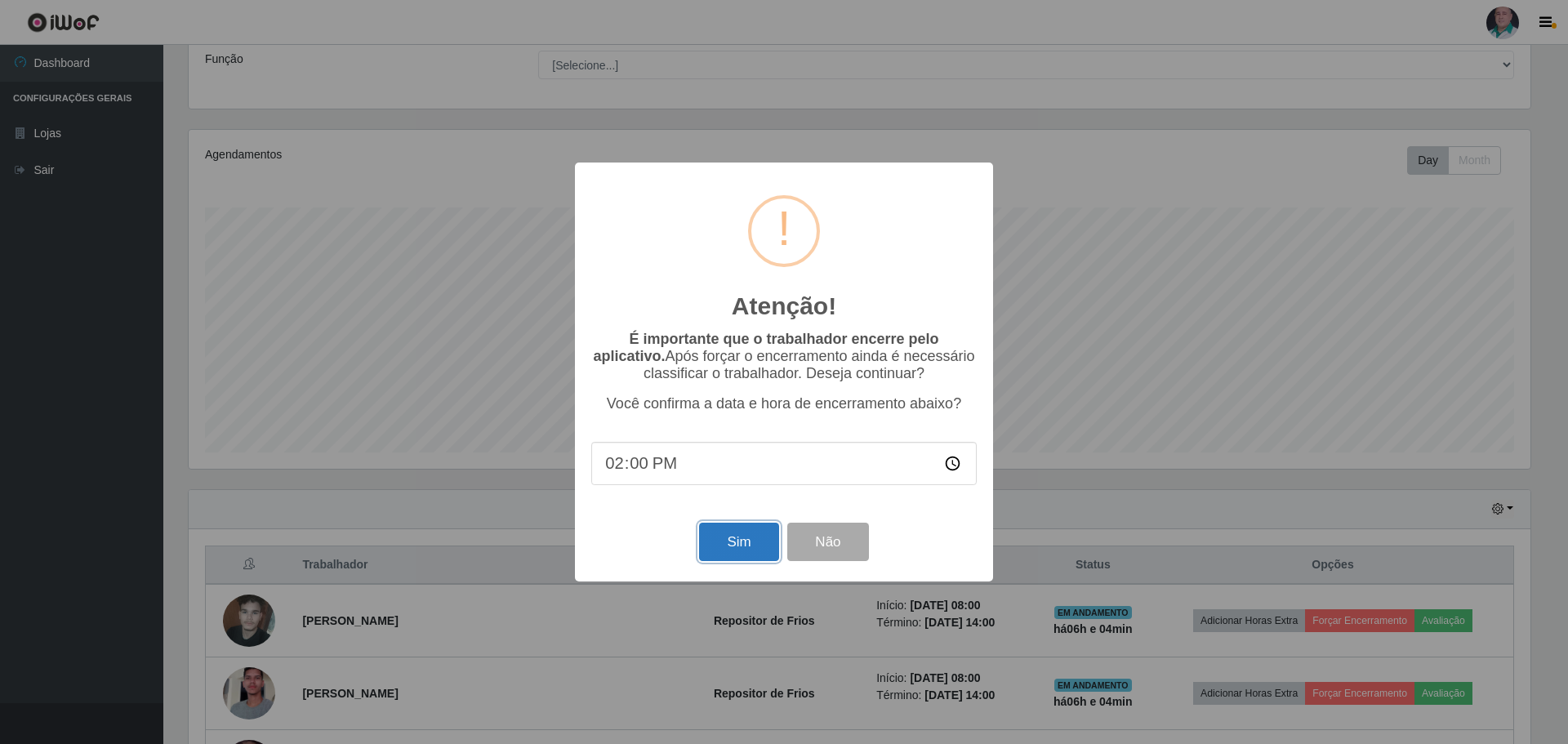
click at [718, 547] on button "Sim" at bounding box center [738, 542] width 79 height 38
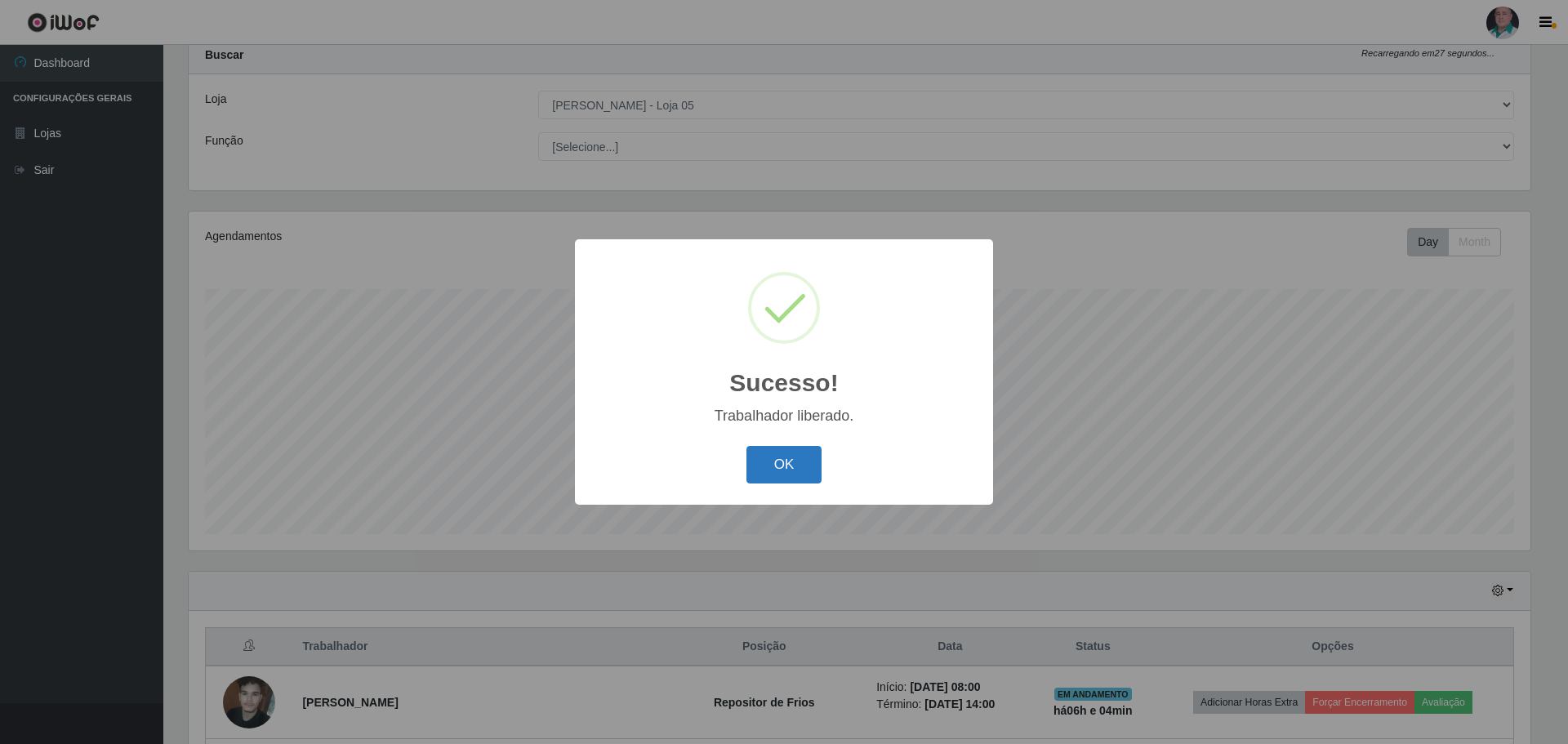
click at [793, 461] on button "OK" at bounding box center [785, 465] width 76 height 38
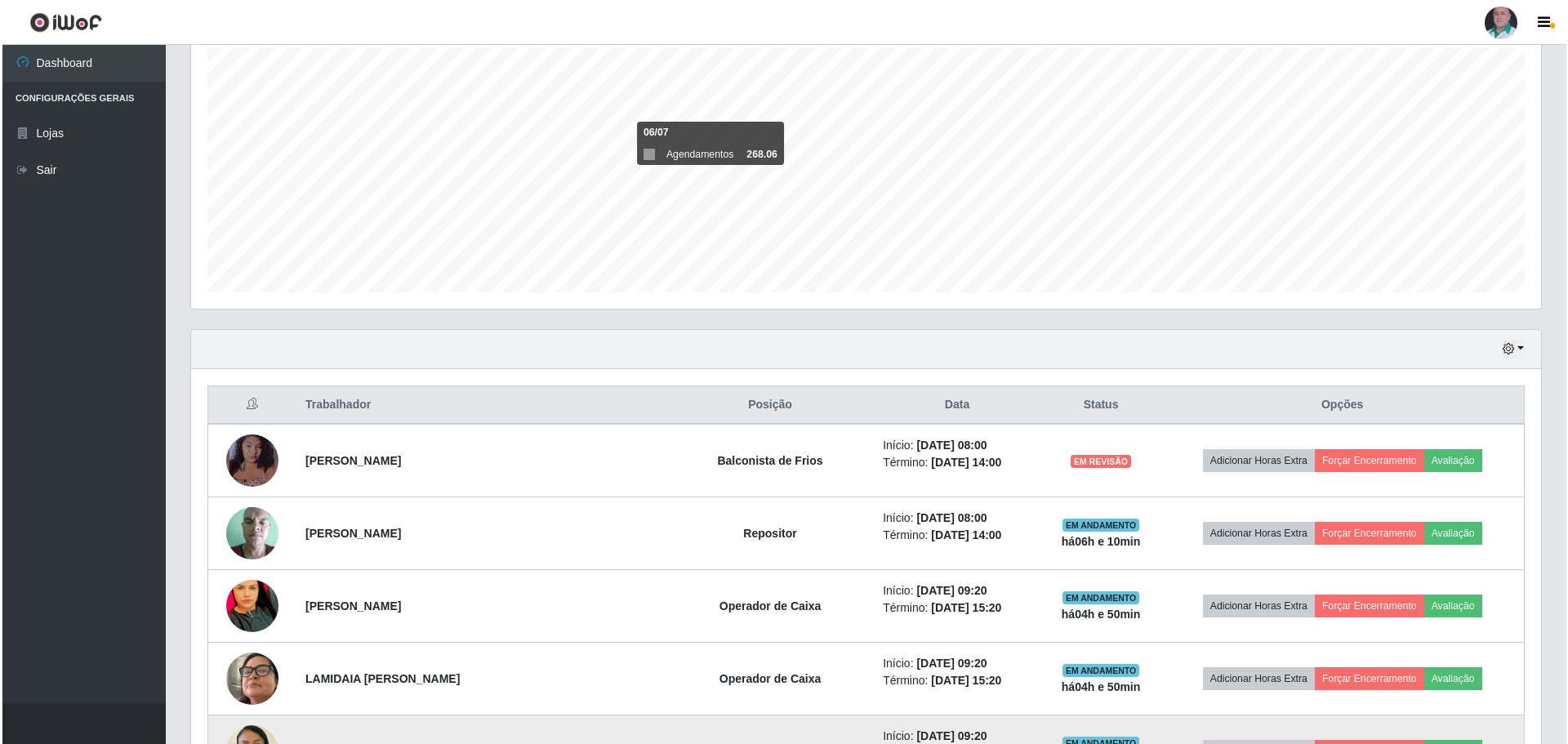
scroll to position [376, 0]
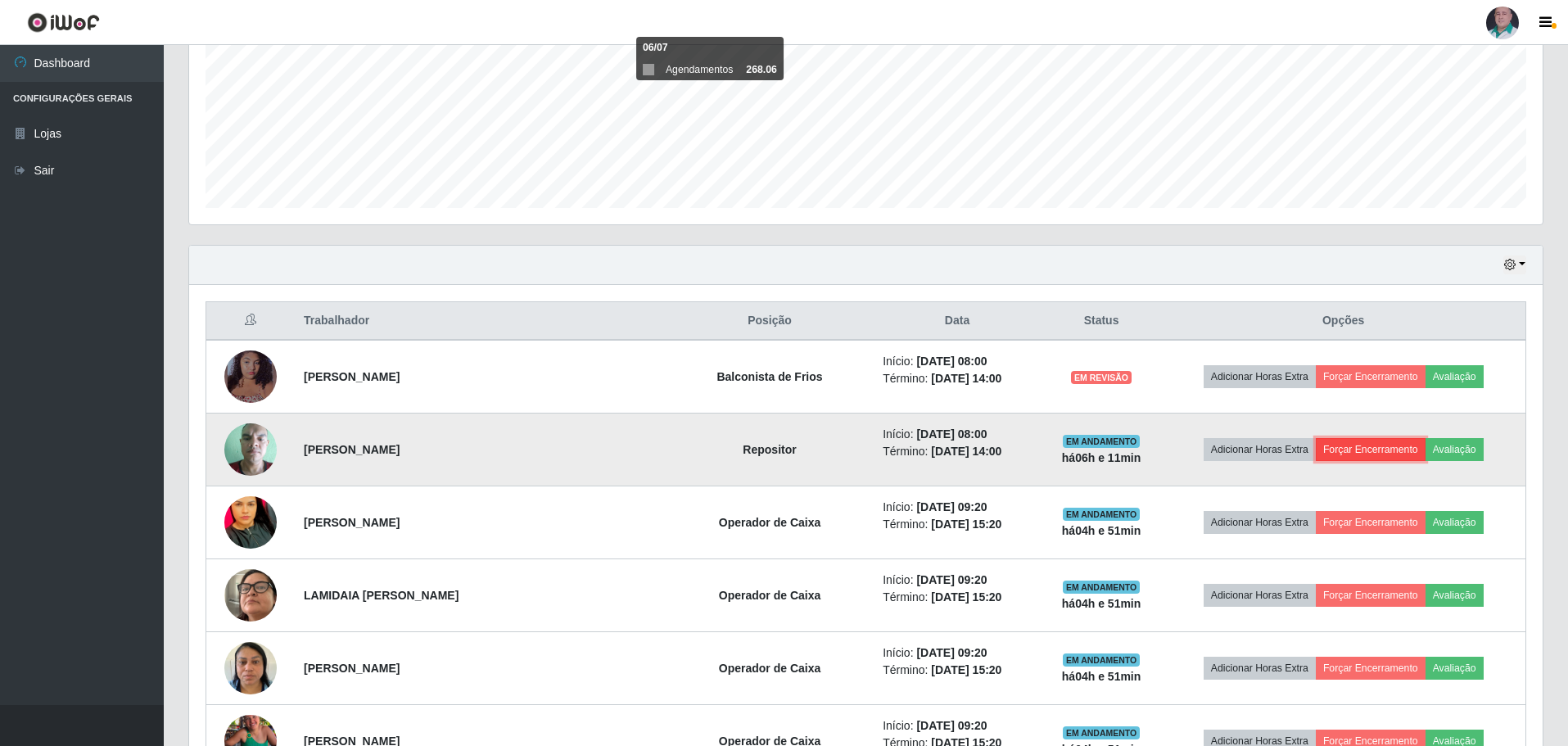
click at [1382, 444] on button "Forçar Encerramento" at bounding box center [1370, 450] width 110 height 23
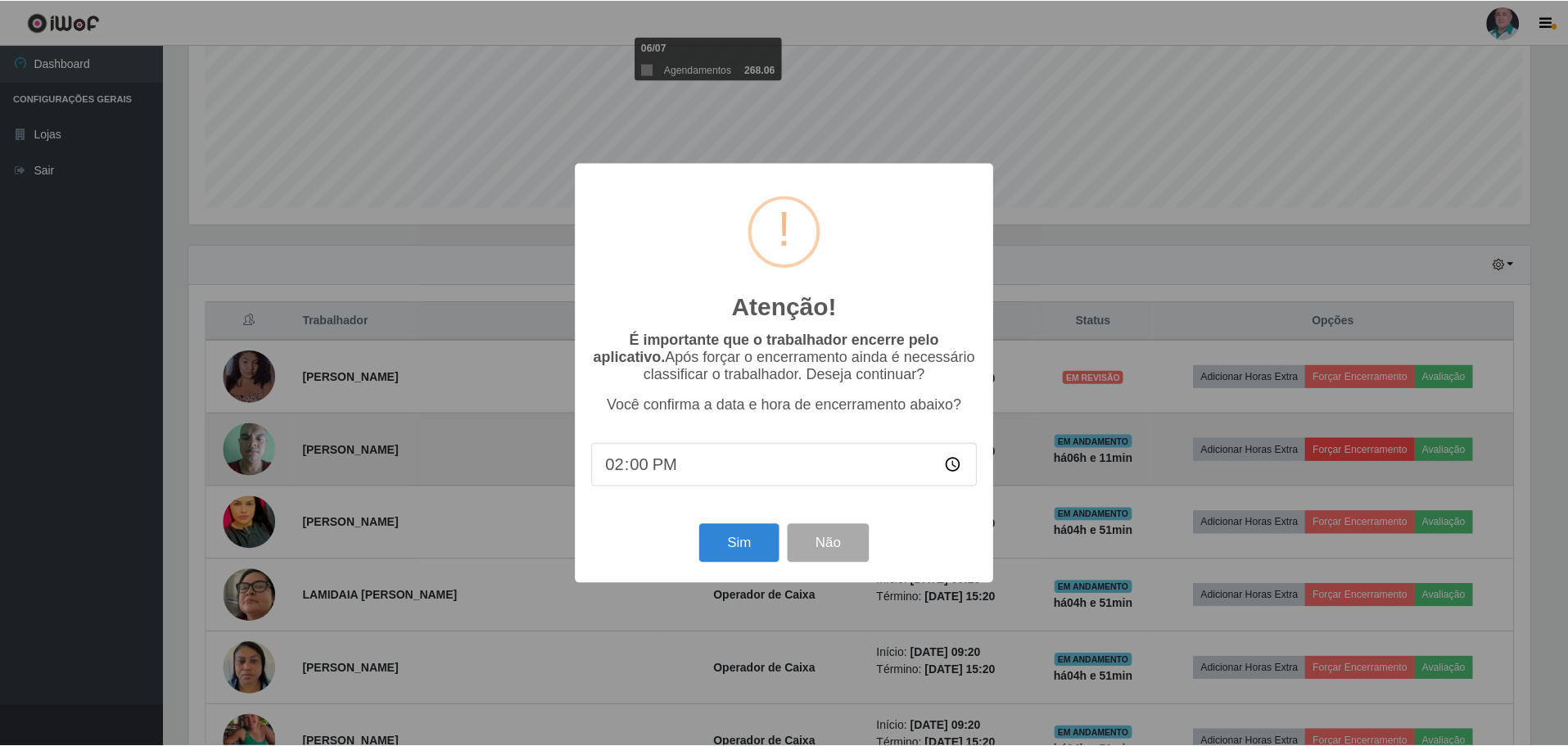
scroll to position [340, 1345]
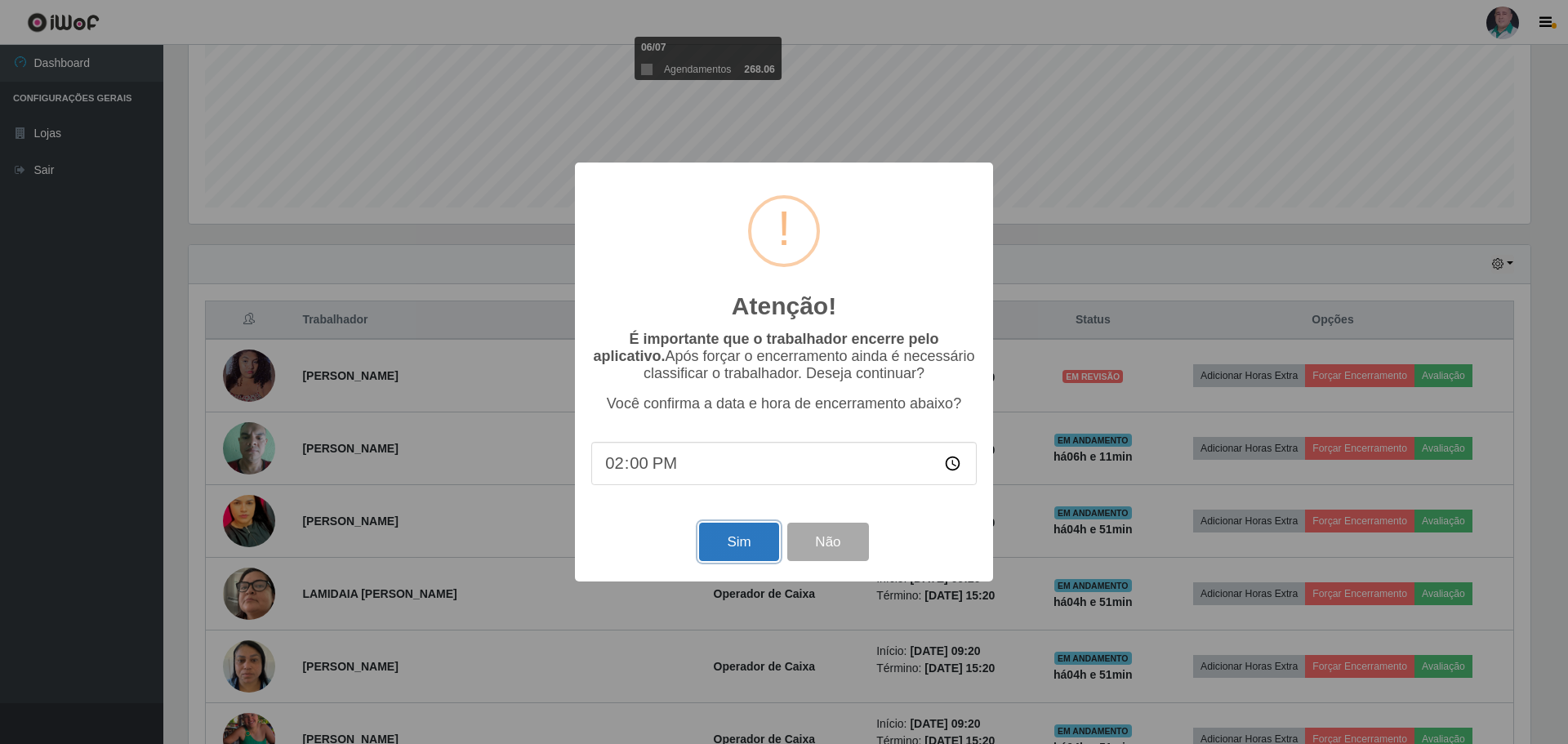
click at [719, 542] on button "Sim" at bounding box center [738, 542] width 79 height 38
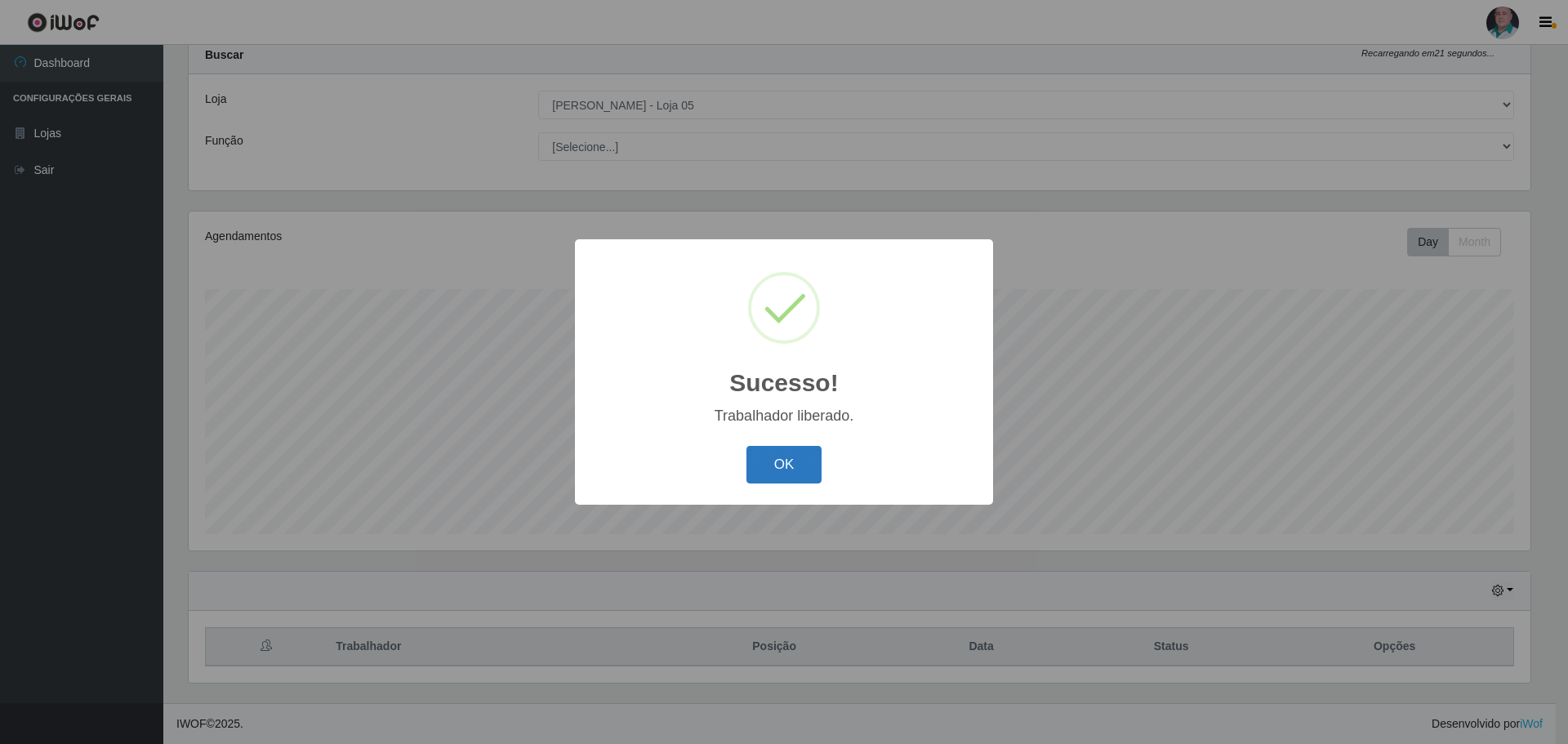
click at [782, 465] on button "OK" at bounding box center [785, 465] width 76 height 38
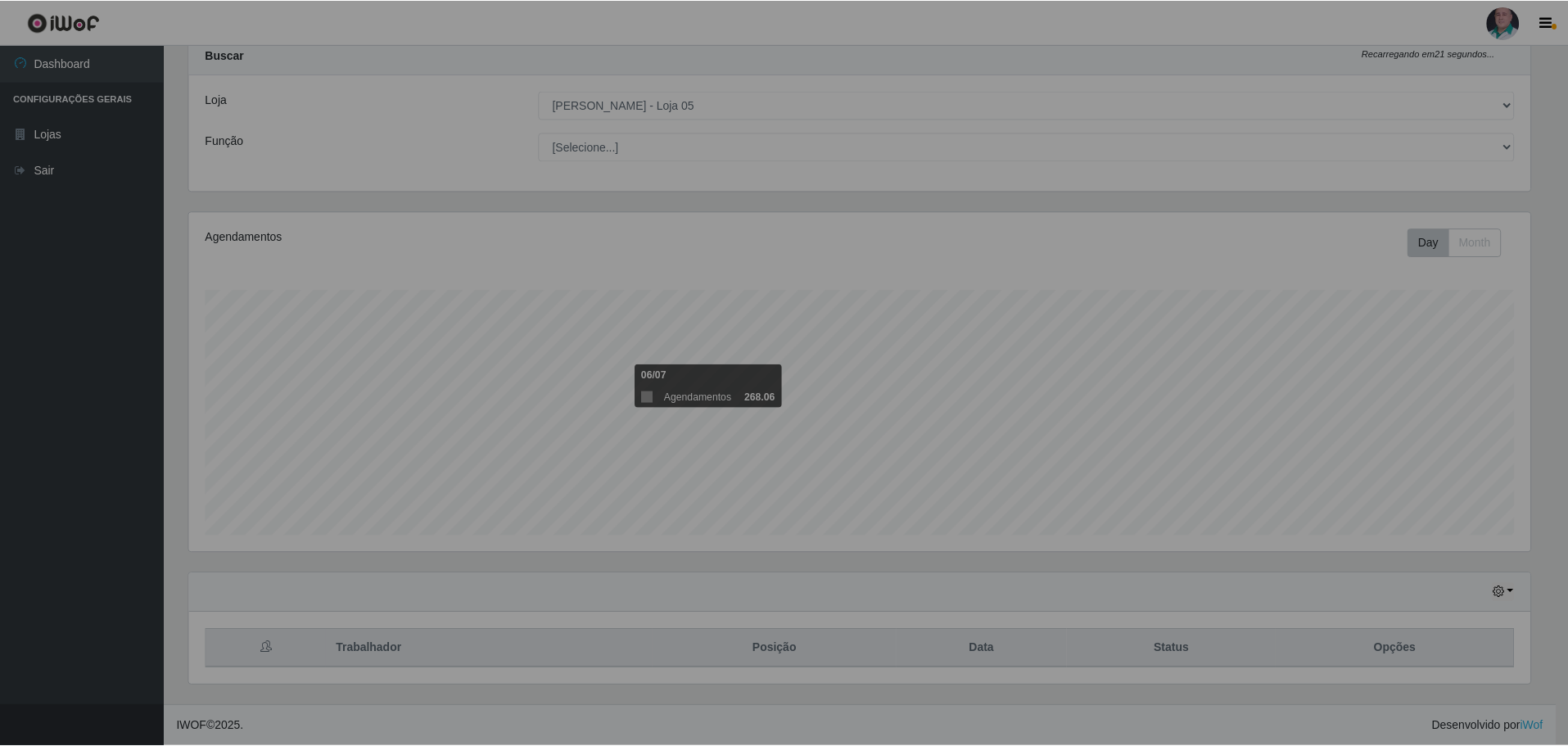
scroll to position [340, 1354]
